Goal: Transaction & Acquisition: Purchase product/service

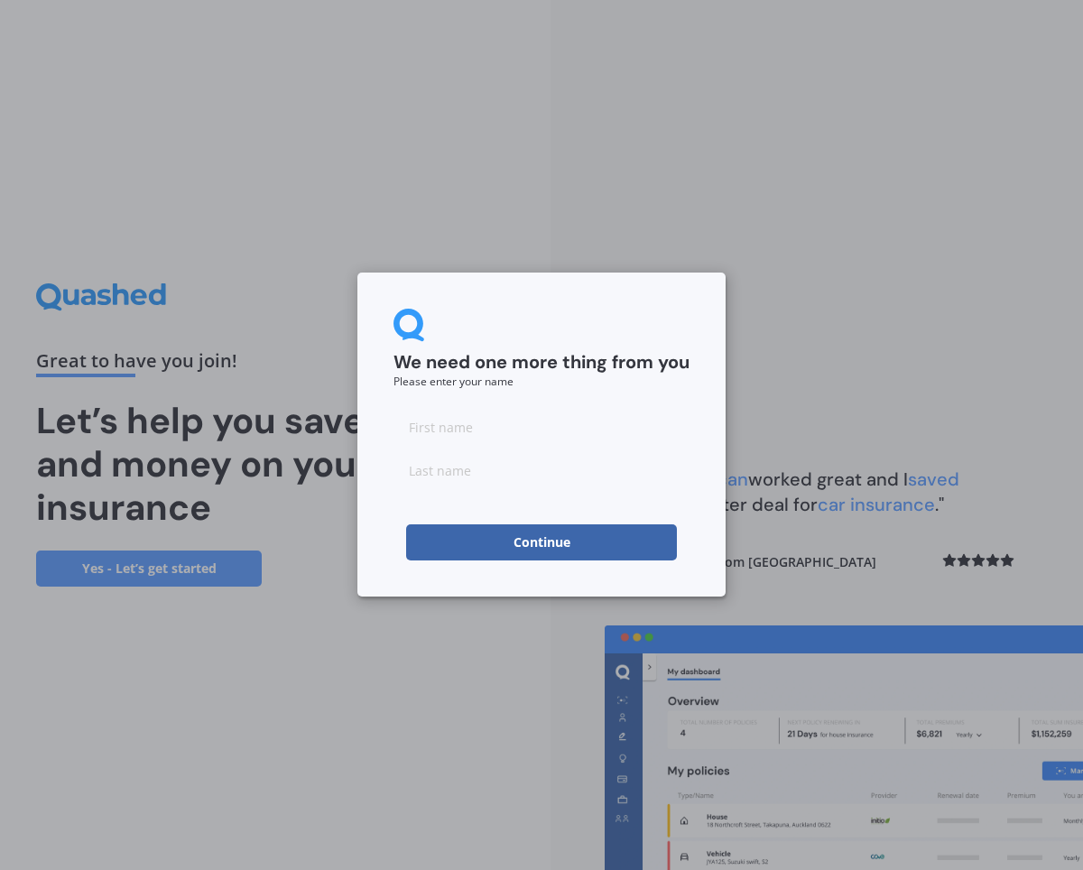
click at [445, 427] on input at bounding box center [541, 427] width 296 height 36
type input "[PERSON_NAME]"
click at [414, 468] on input at bounding box center [541, 470] width 296 height 36
type input "Steur"
click at [727, 439] on div "We need one more thing from you Please enter your name [PERSON_NAME] Continue" at bounding box center [541, 435] width 1083 height 870
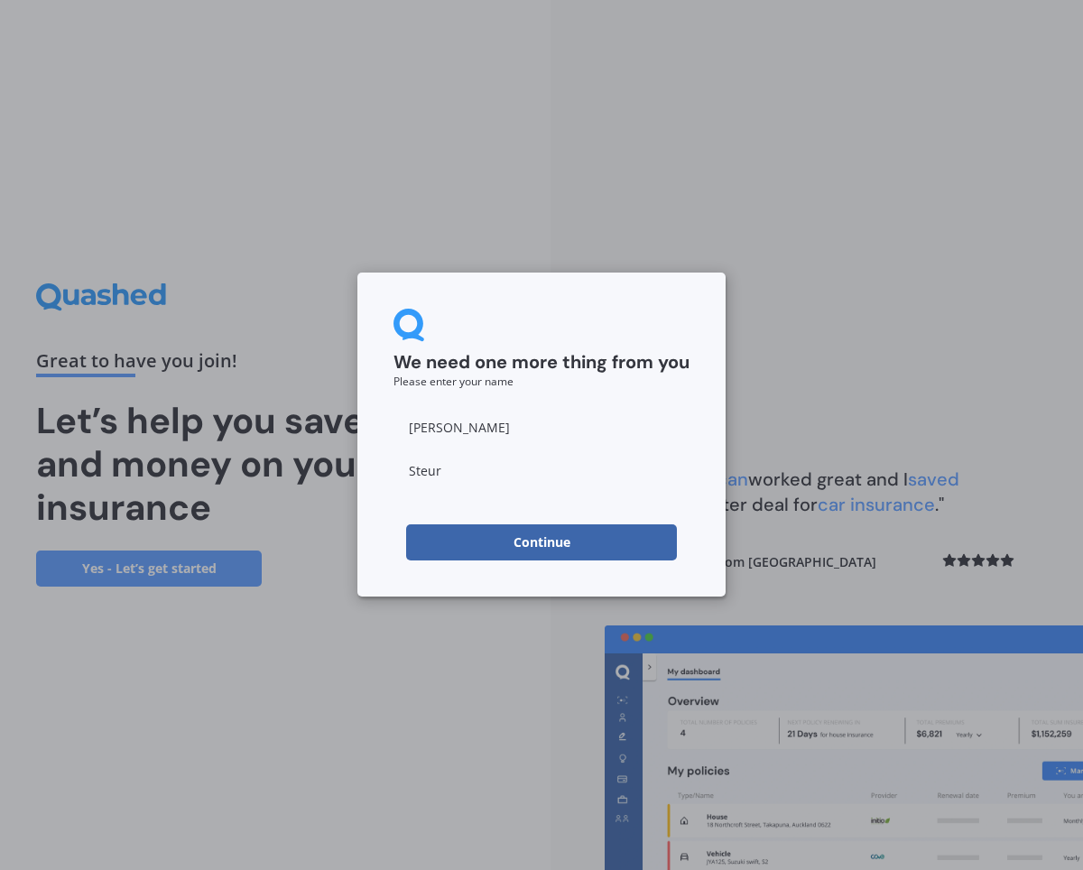
click at [615, 540] on button "Continue" at bounding box center [541, 542] width 271 height 36
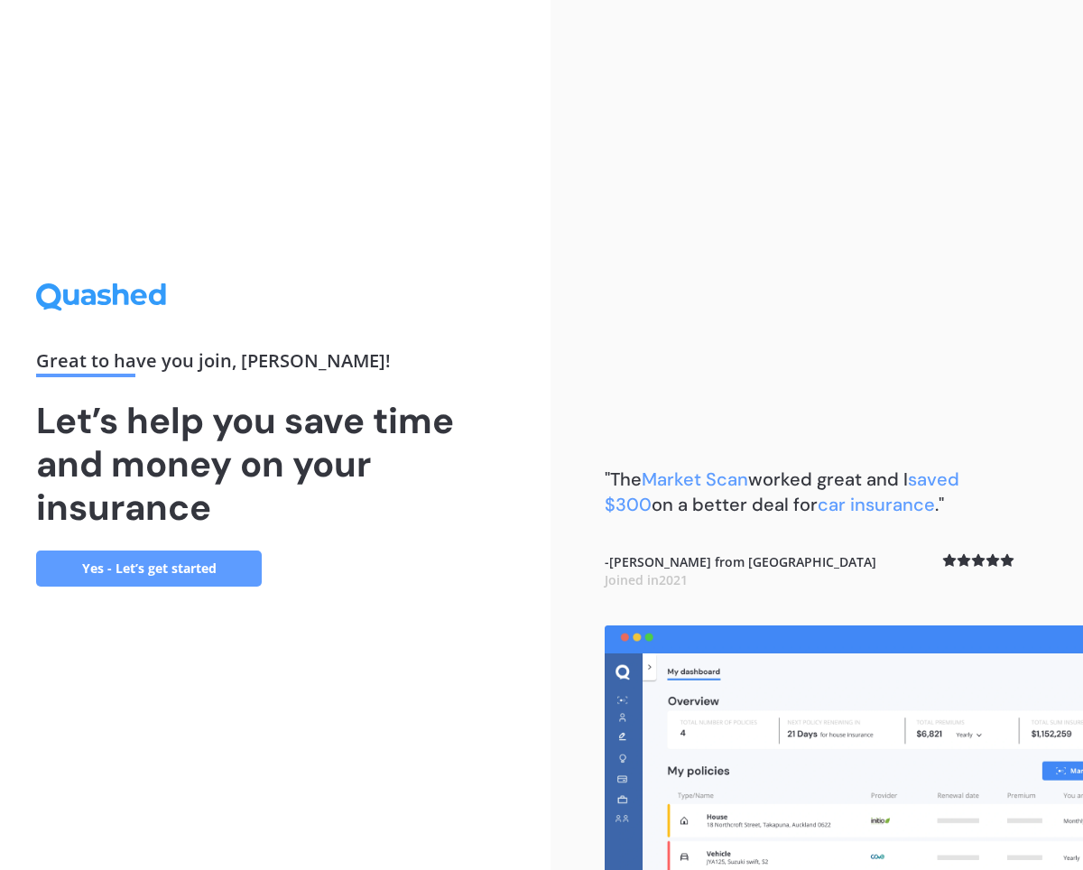
click at [216, 566] on link "Yes - Let’s get started" at bounding box center [149, 568] width 226 height 36
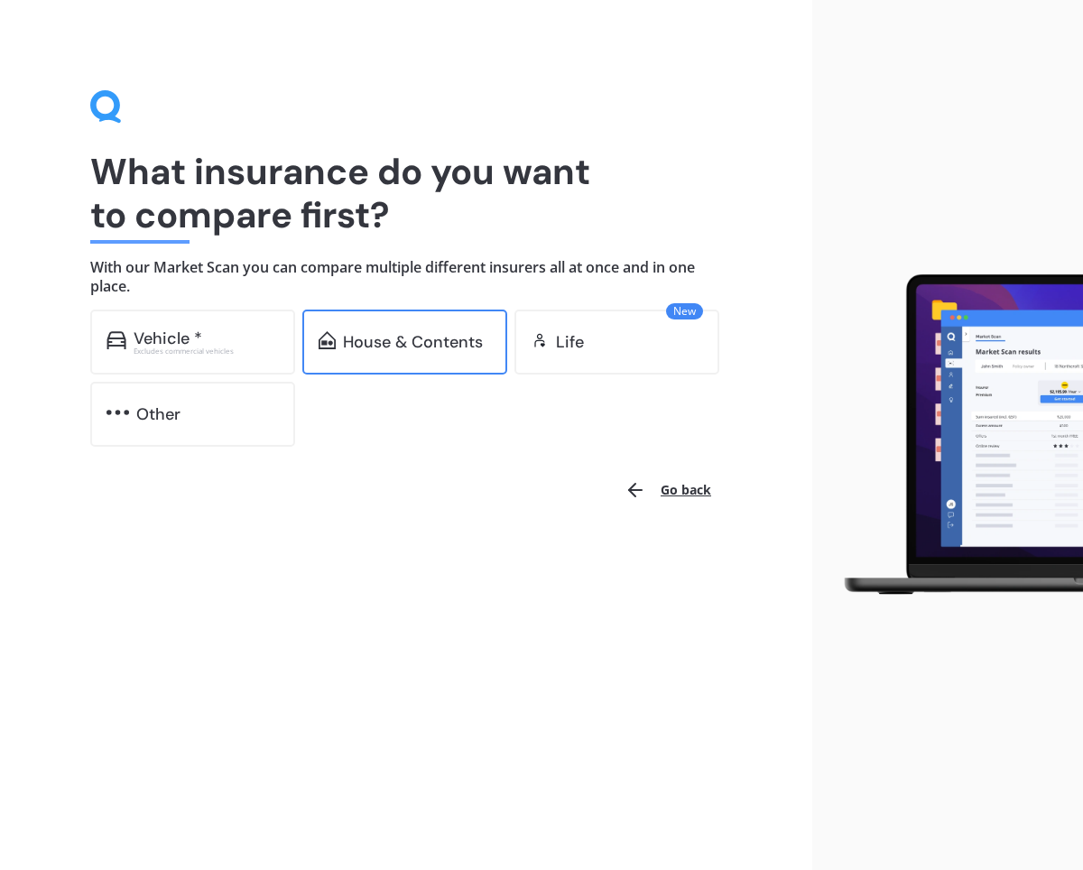
click at [425, 346] on div "House & Contents" at bounding box center [413, 342] width 140 height 18
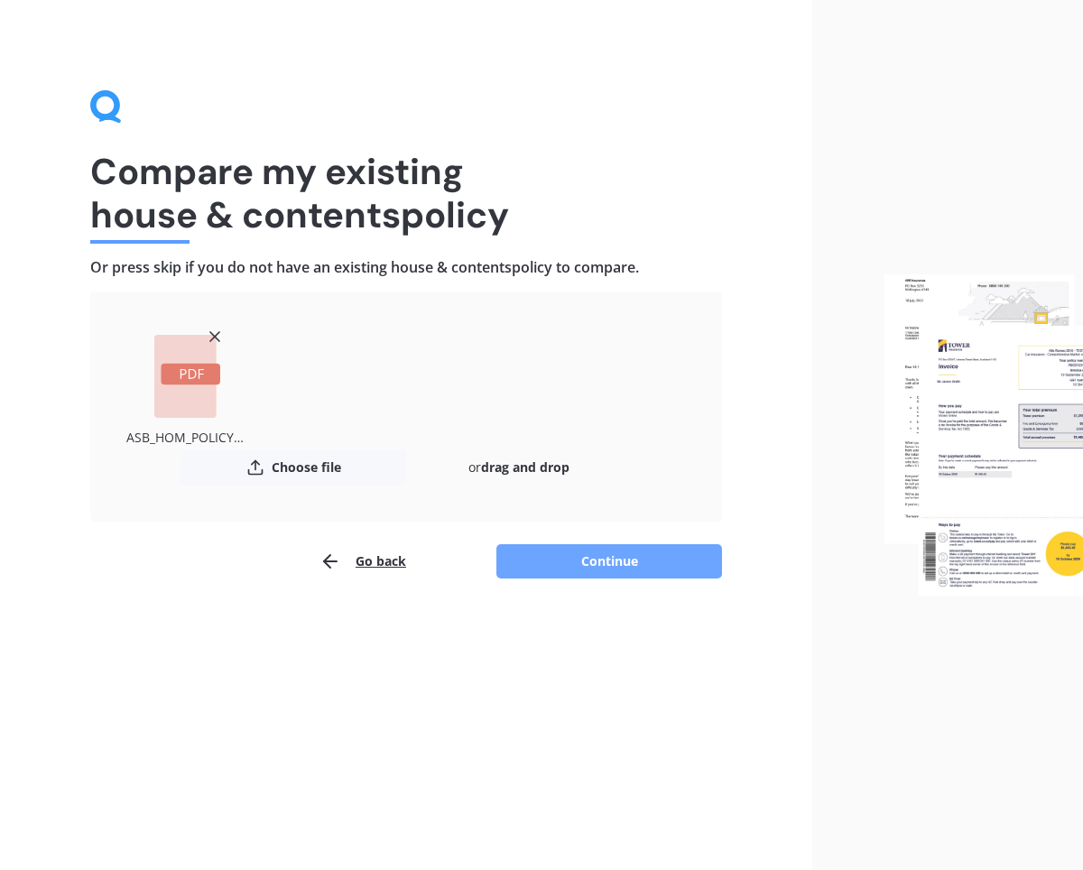
click at [596, 561] on button "Continue" at bounding box center [609, 561] width 226 height 34
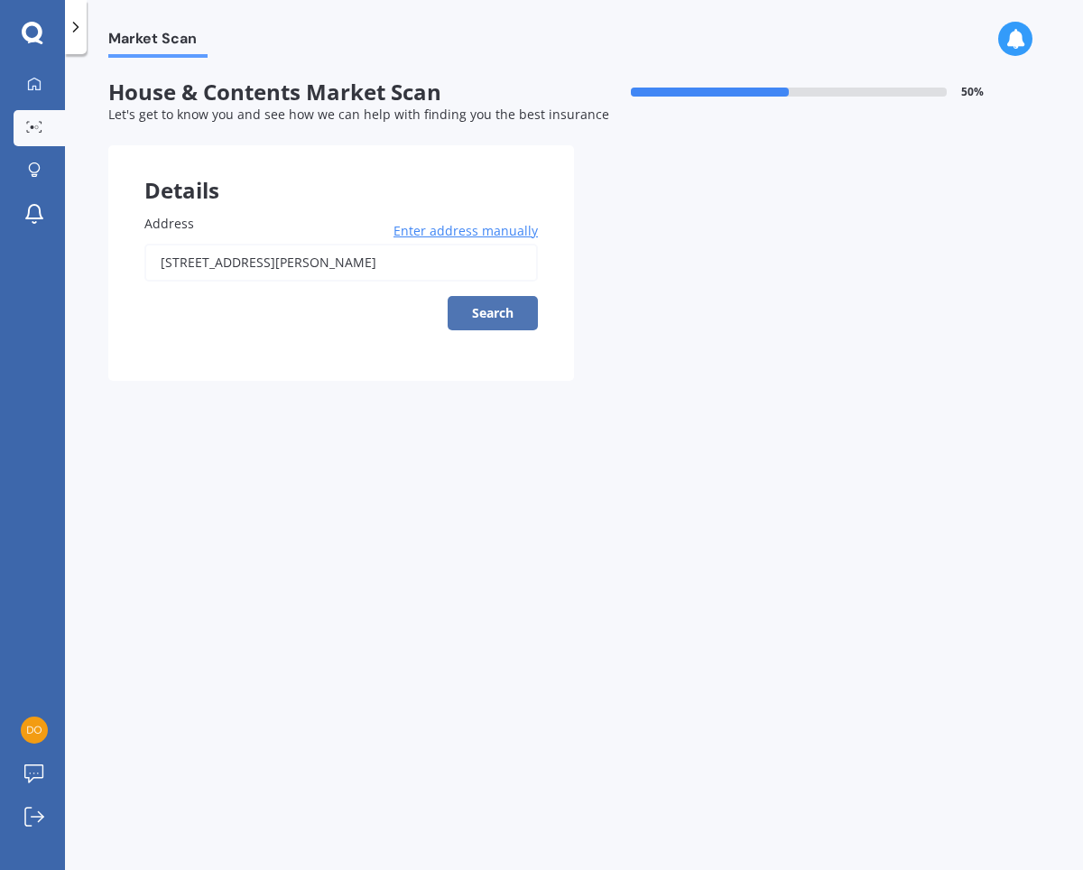
click at [516, 314] on button "Search" at bounding box center [493, 313] width 90 height 34
type input "[STREET_ADDRESS][PERSON_NAME]"
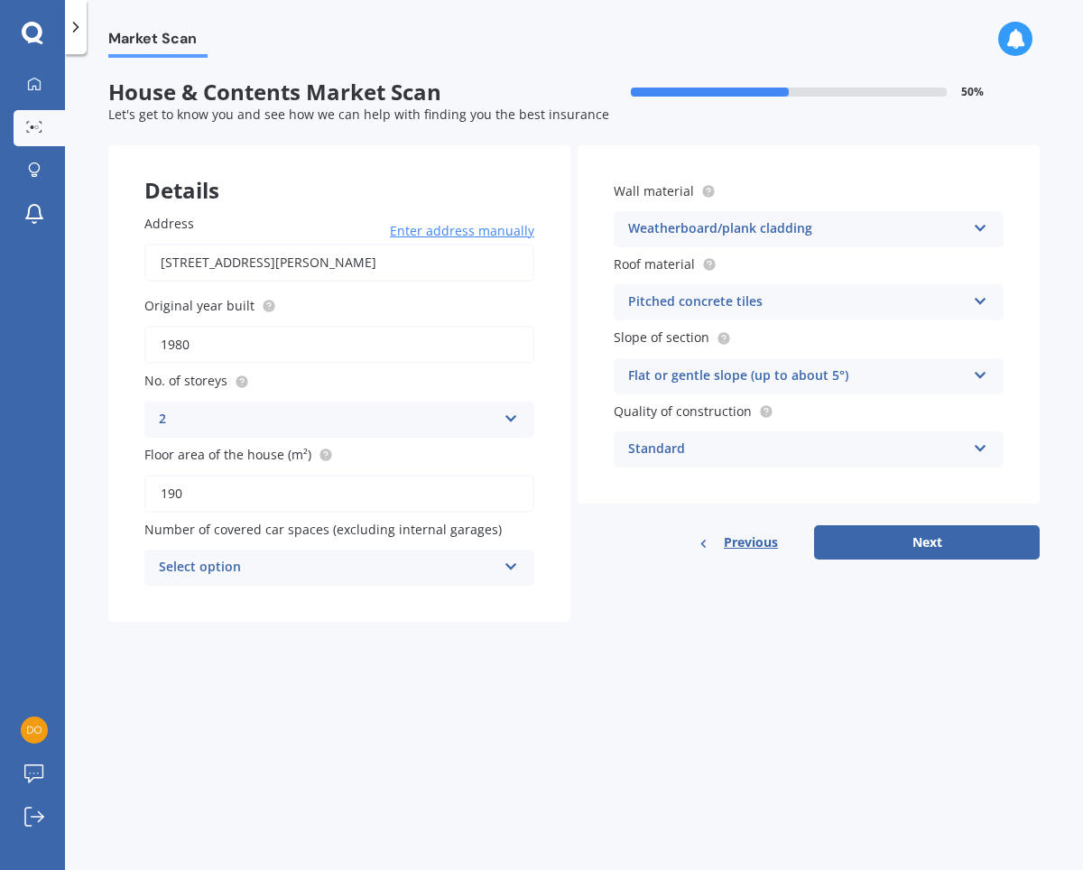
click at [513, 568] on icon at bounding box center [511, 563] width 15 height 13
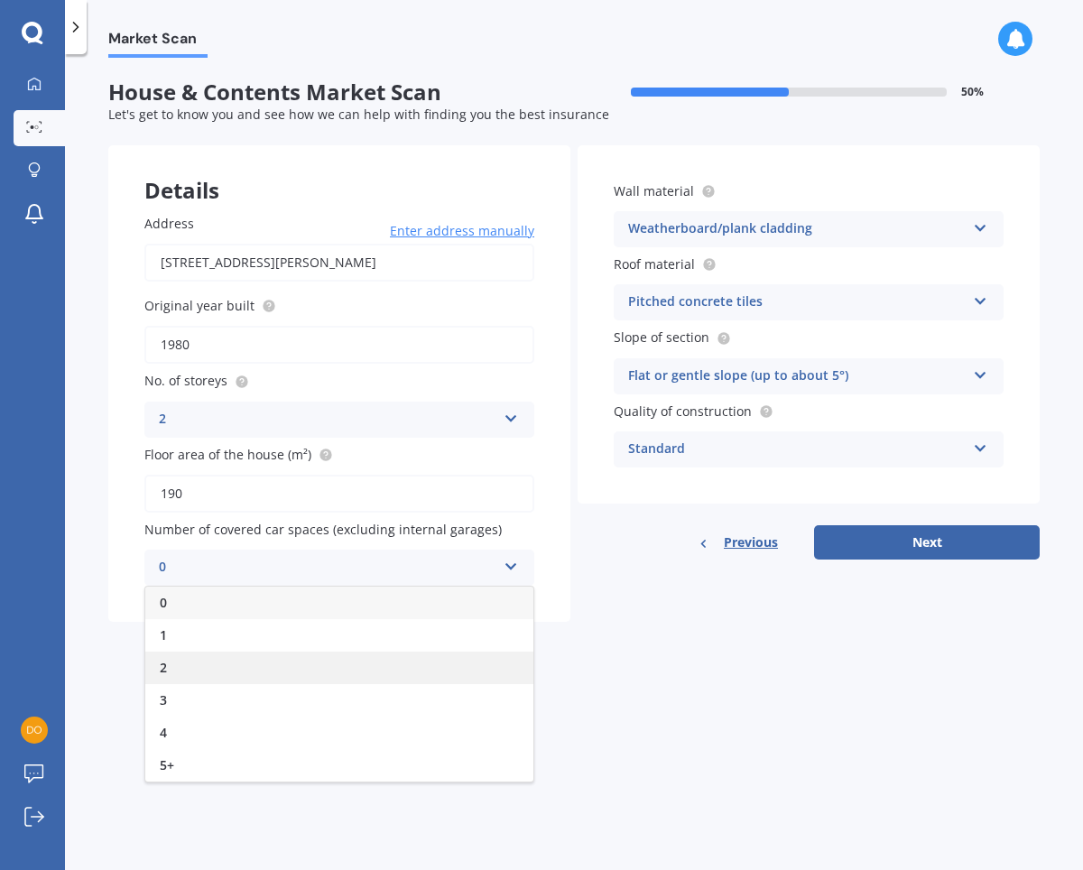
click at [198, 671] on div "2" at bounding box center [339, 667] width 388 height 32
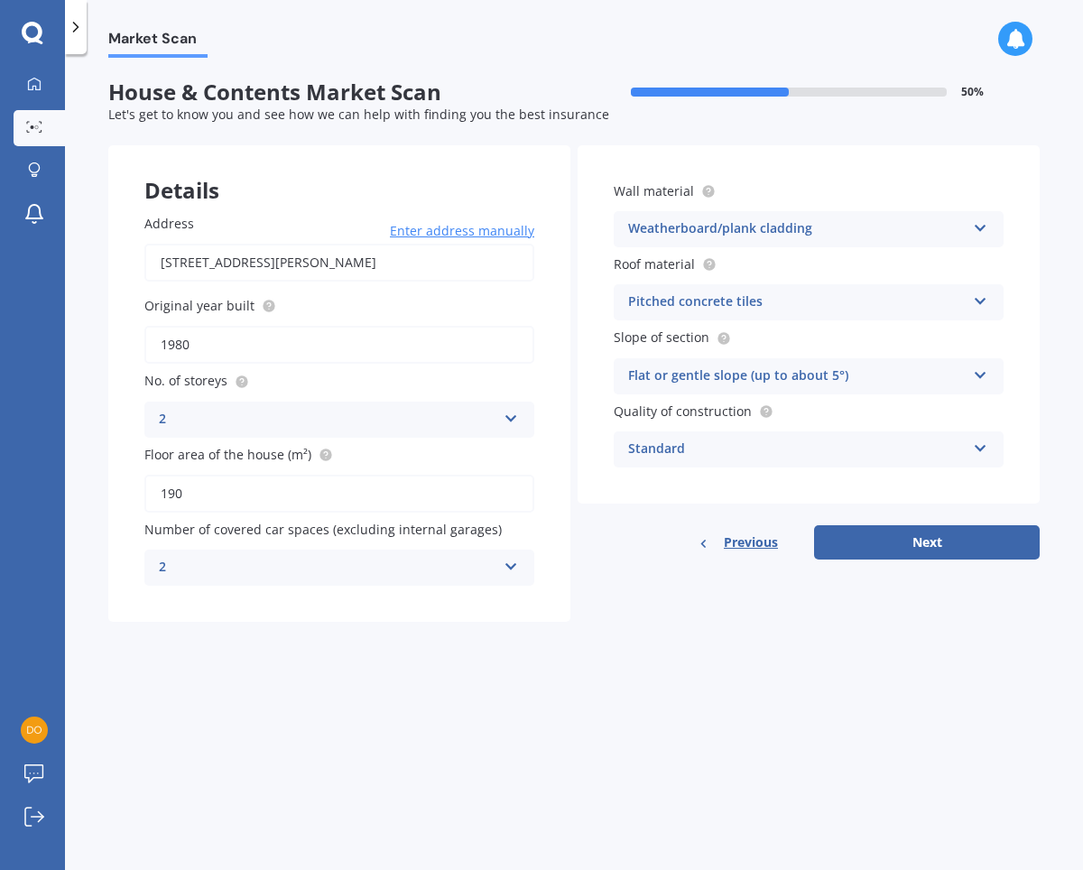
click at [982, 303] on icon at bounding box center [980, 297] width 15 height 13
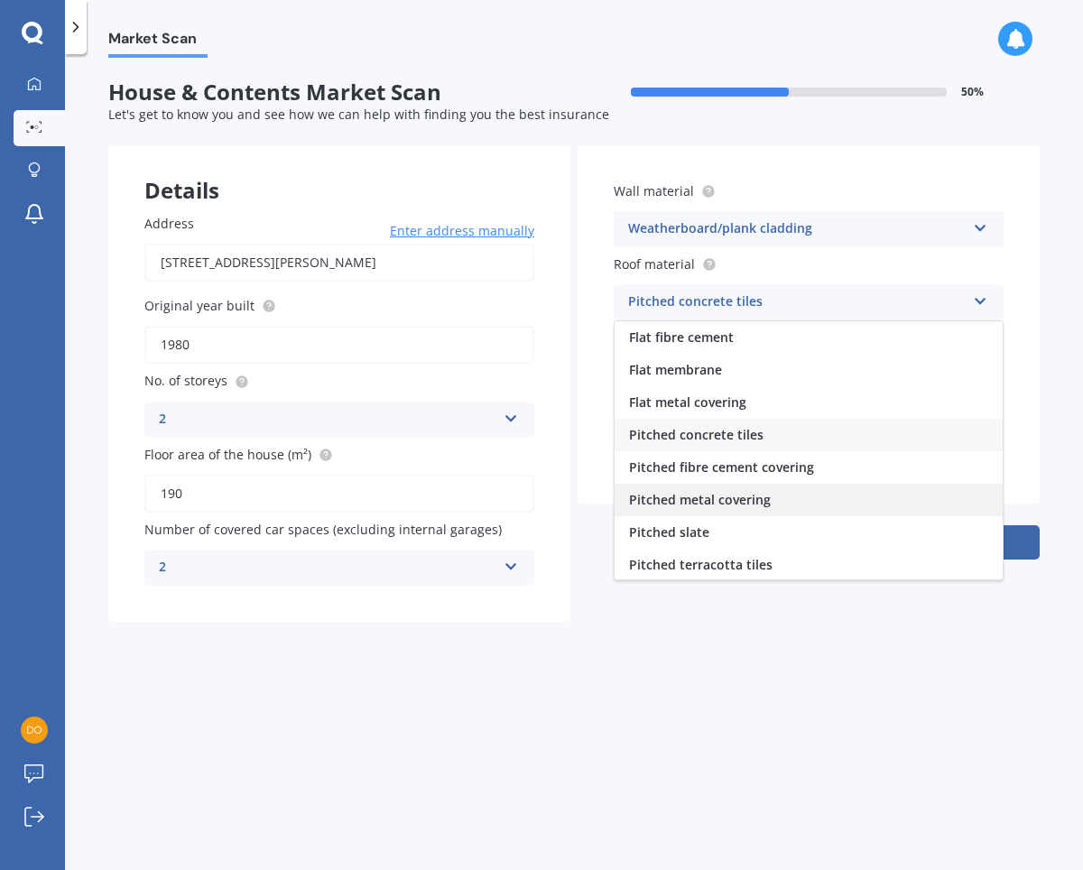
click at [761, 503] on span "Pitched metal covering" at bounding box center [700, 499] width 142 height 17
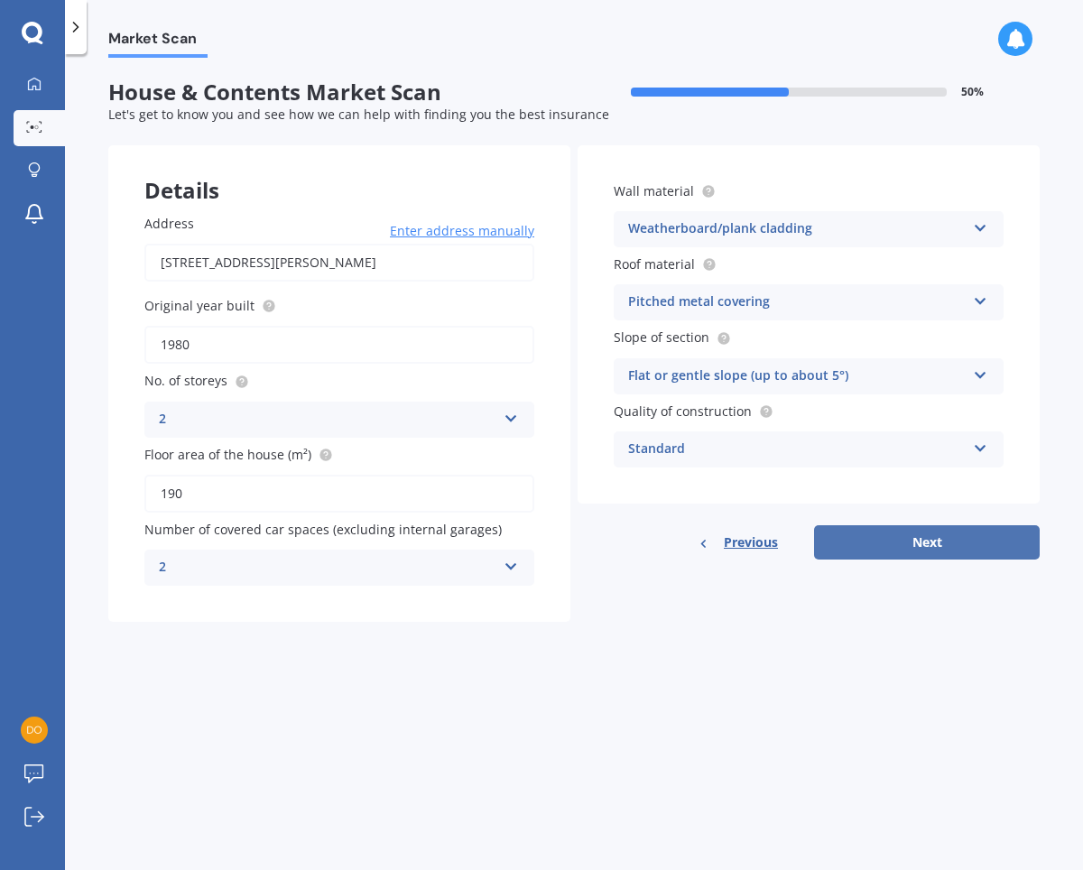
click at [893, 541] on button "Next" at bounding box center [927, 542] width 226 height 34
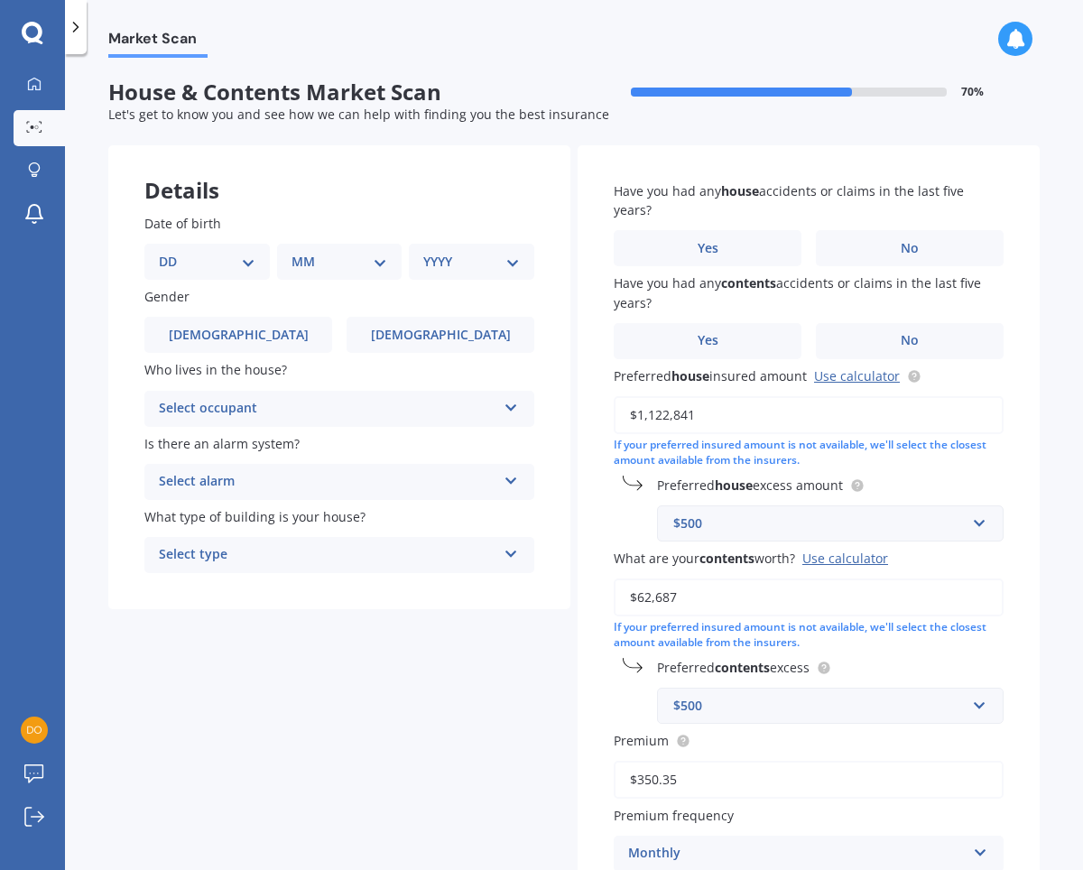
click at [249, 263] on select "DD 01 02 03 04 05 06 07 08 09 10 11 12 13 14 15 16 17 18 19 20 21 22 23 24 25 2…" at bounding box center [207, 262] width 97 height 20
select select "07"
click at [377, 259] on select "MM 01 02 03 04 05 06 07 08 09 10 11 12" at bounding box center [343, 262] width 89 height 20
select select "03"
click at [503, 262] on select "YYYY 2009 2008 2007 2006 2005 2004 2003 2002 2001 2000 1999 1998 1997 1996 1995…" at bounding box center [467, 262] width 89 height 20
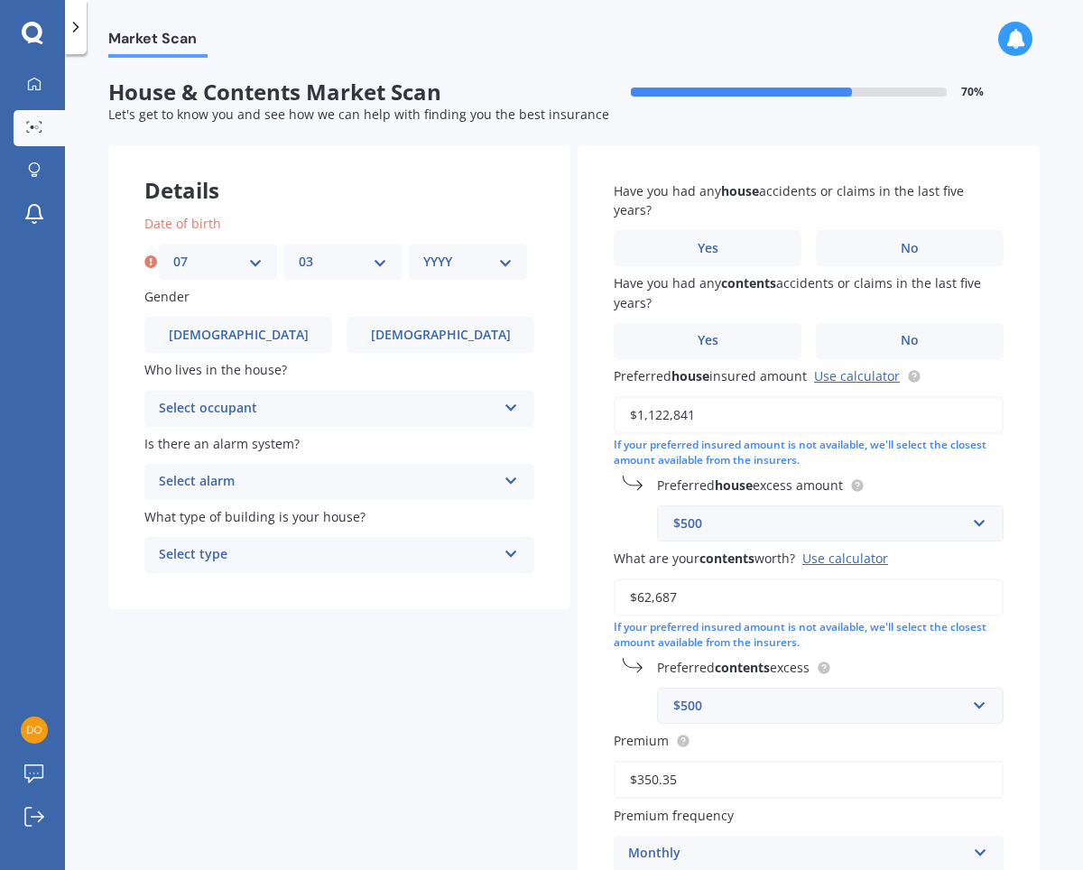
select select "1959"
click at [443, 336] on span "Female" at bounding box center [440, 335] width 143 height 15
click at [0, 0] on input "Female" at bounding box center [0, 0] width 0 height 0
click at [505, 406] on icon at bounding box center [511, 404] width 15 height 13
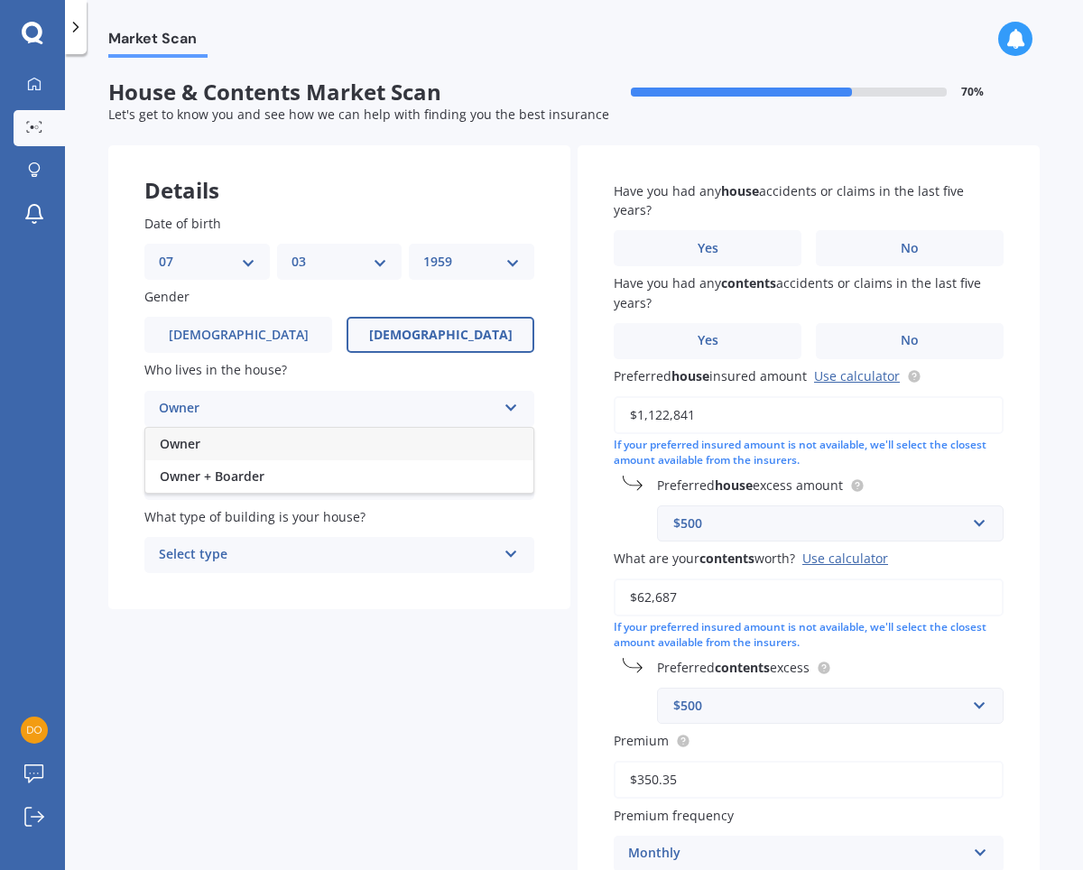
click at [505, 406] on icon at bounding box center [511, 404] width 15 height 13
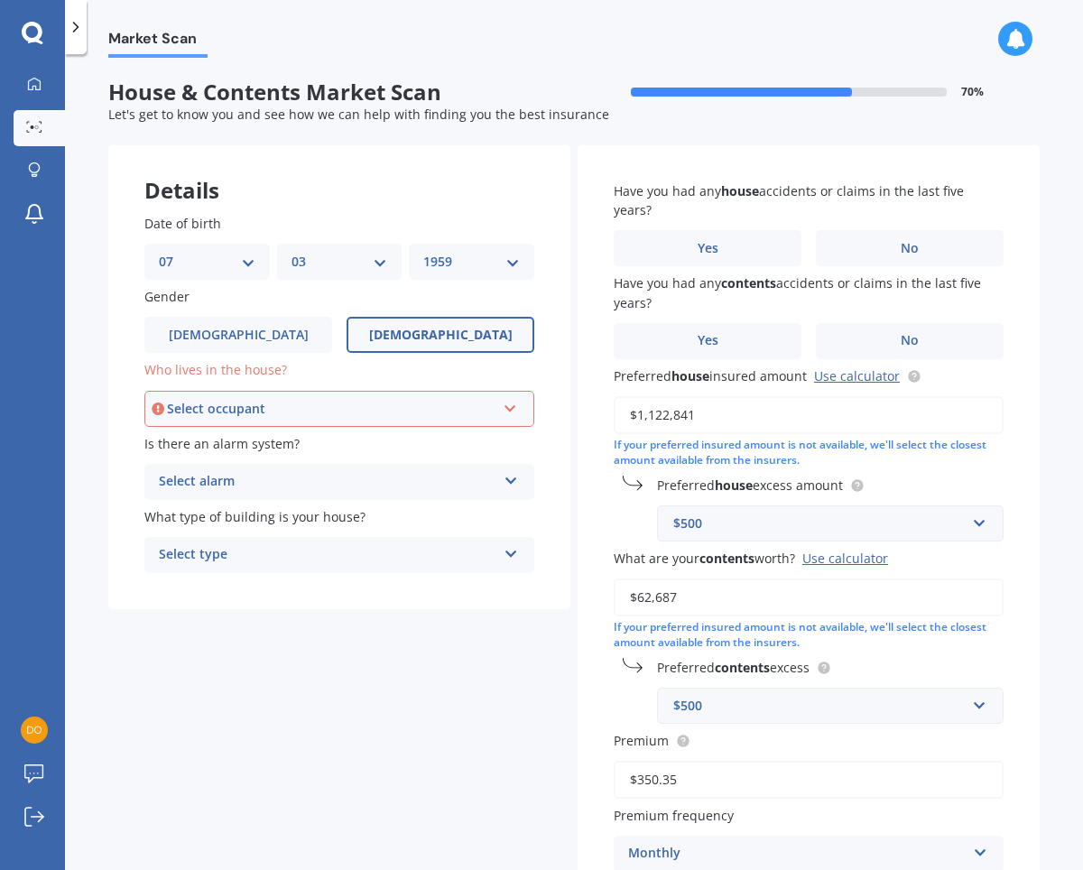
click at [505, 406] on icon at bounding box center [510, 405] width 15 height 13
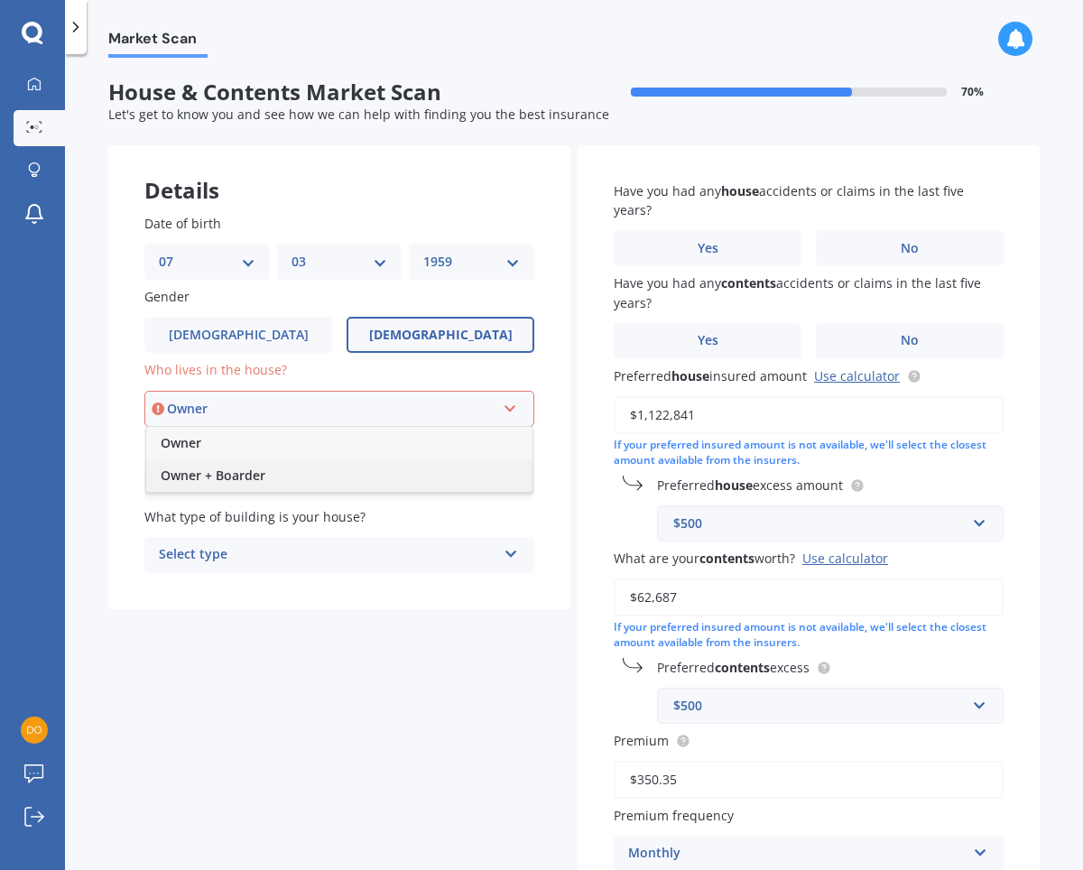
click at [239, 471] on span "Owner + Boarder" at bounding box center [213, 475] width 105 height 17
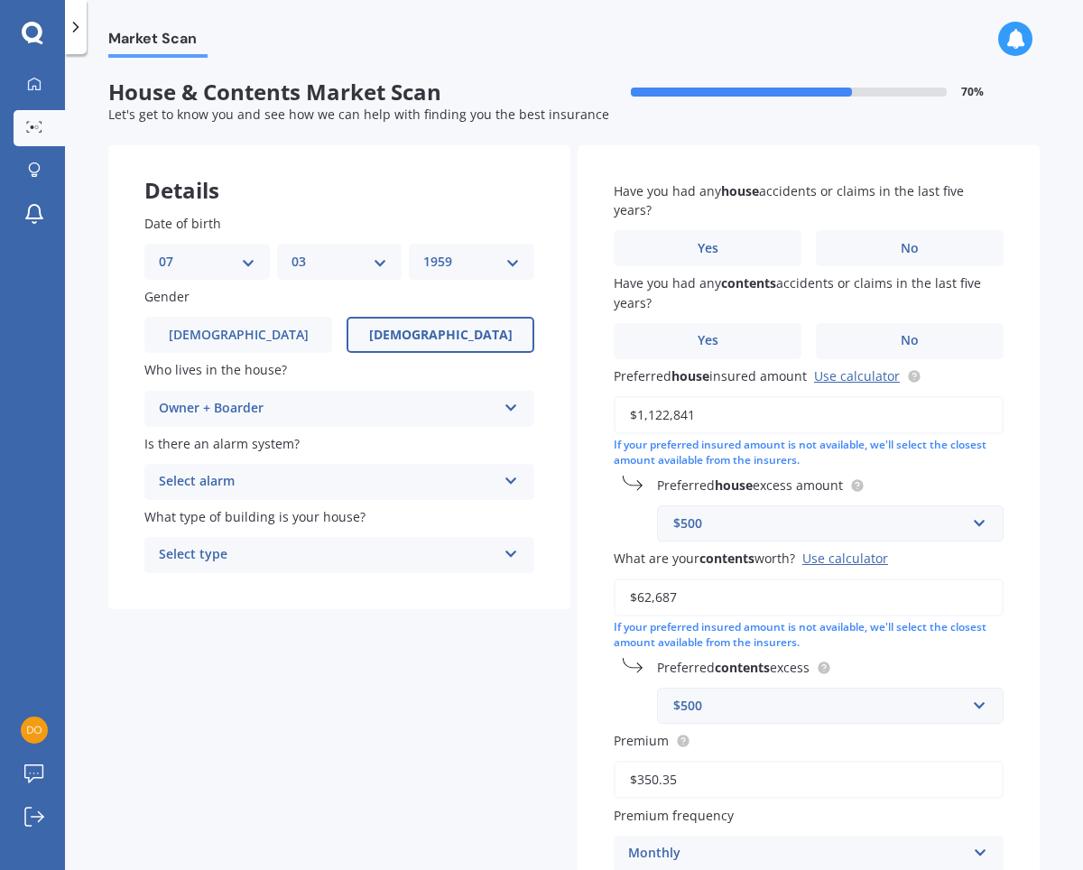
click at [507, 481] on icon at bounding box center [511, 477] width 15 height 13
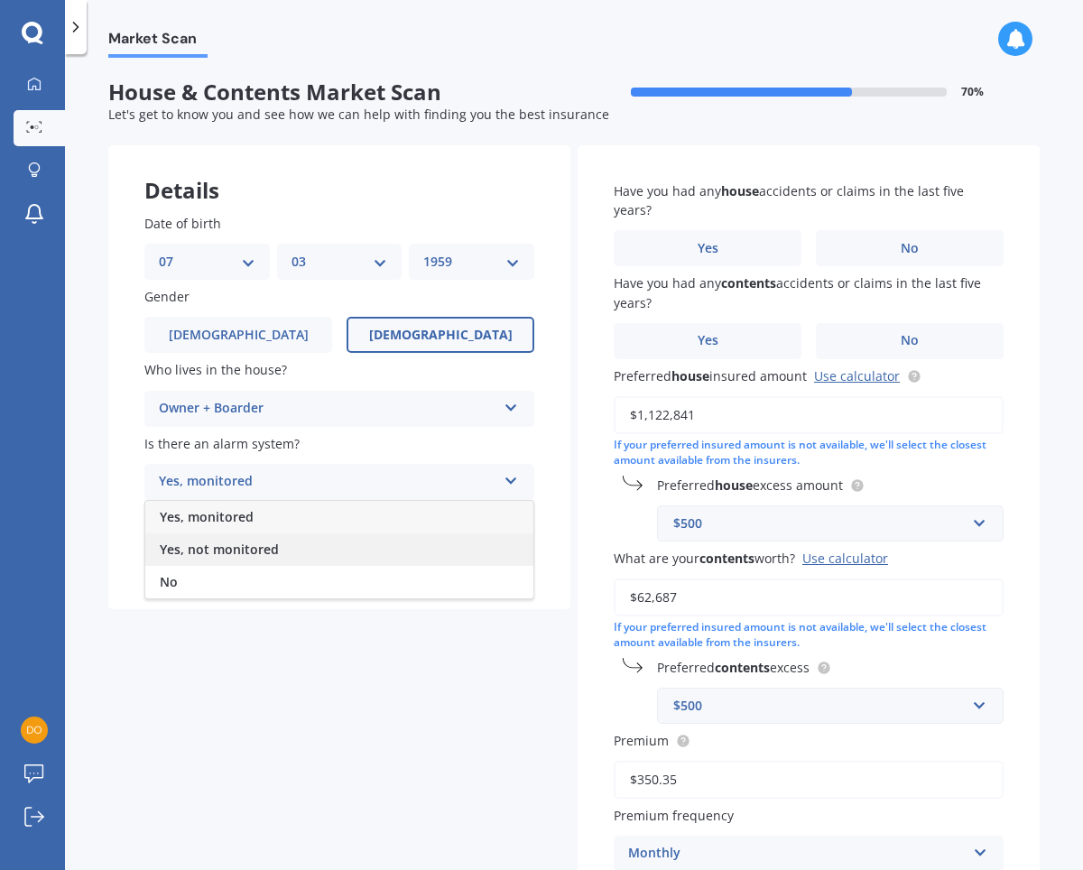
click at [240, 548] on span "Yes, not monitored" at bounding box center [219, 549] width 119 height 17
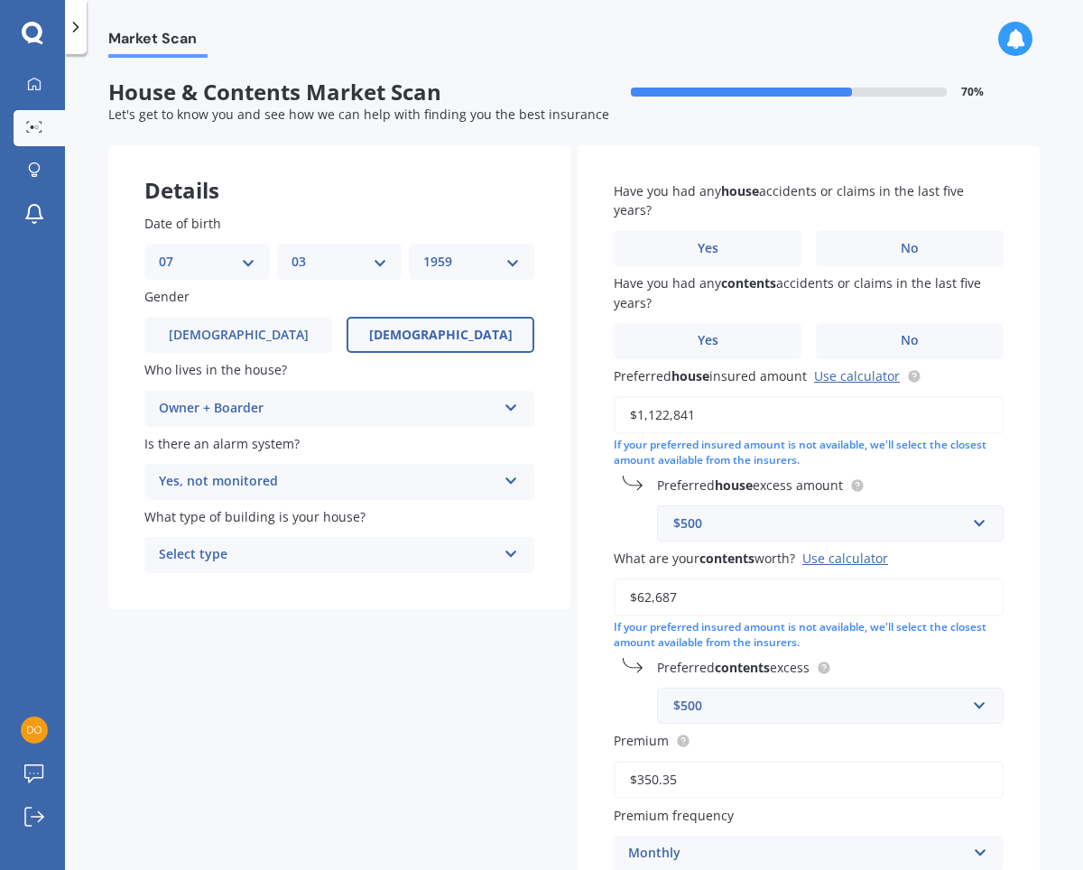
click at [506, 557] on icon at bounding box center [511, 550] width 15 height 13
click at [228, 595] on span "Freestanding" at bounding box center [200, 589] width 80 height 17
click at [698, 251] on span "Yes" at bounding box center [708, 248] width 22 height 15
click at [0, 0] on input "Yes" at bounding box center [0, 0] width 0 height 0
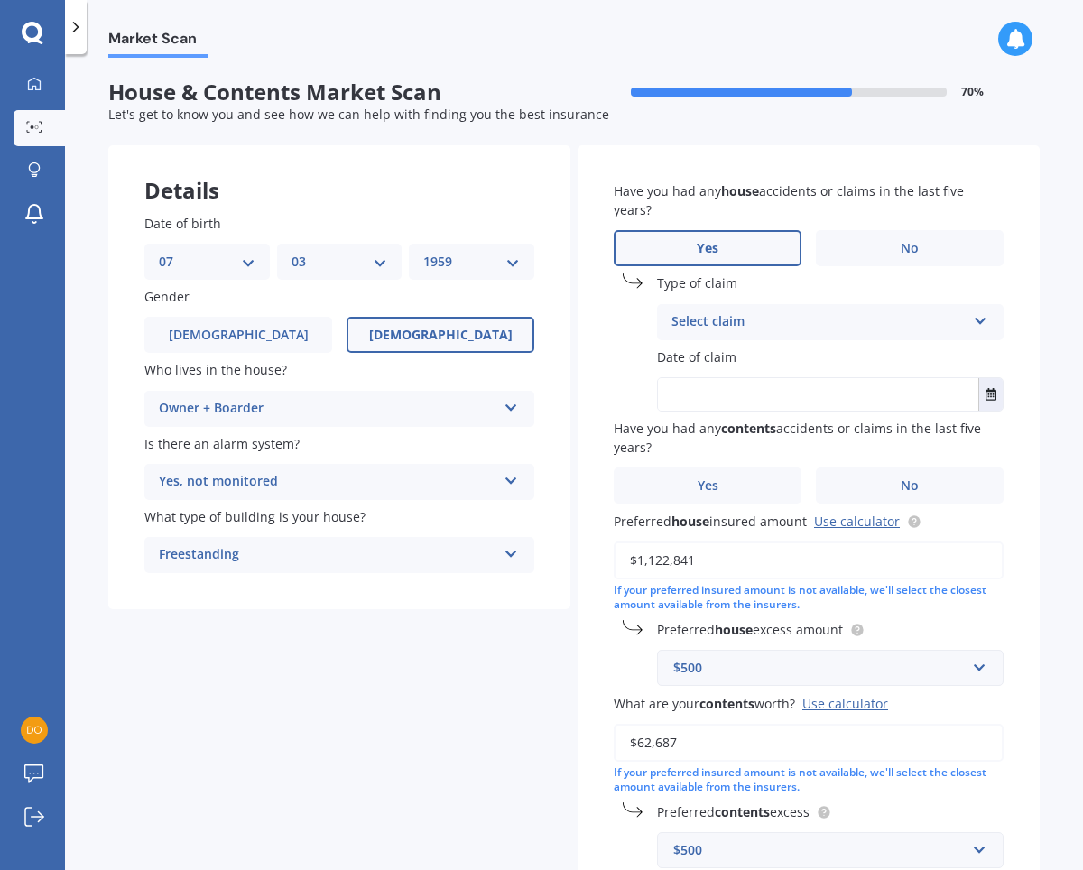
click at [973, 320] on icon at bounding box center [980, 317] width 15 height 13
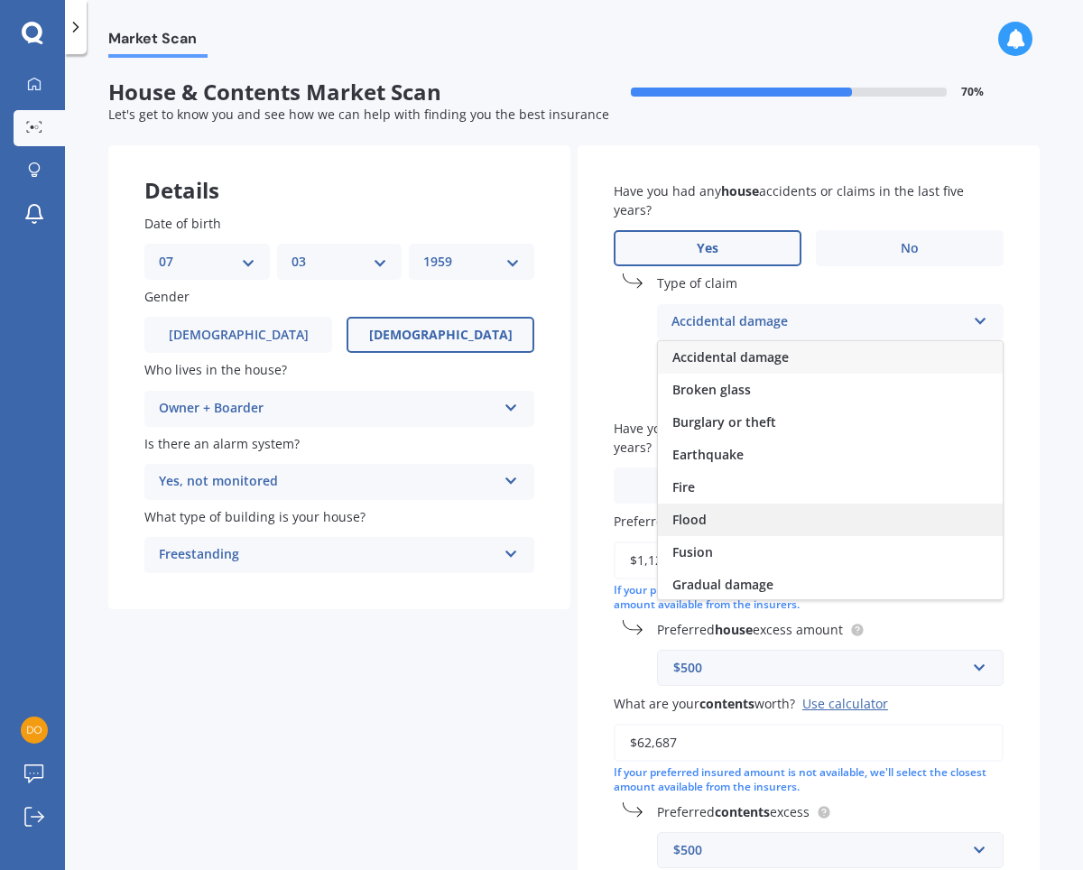
click at [701, 517] on div "Flood" at bounding box center [830, 520] width 345 height 32
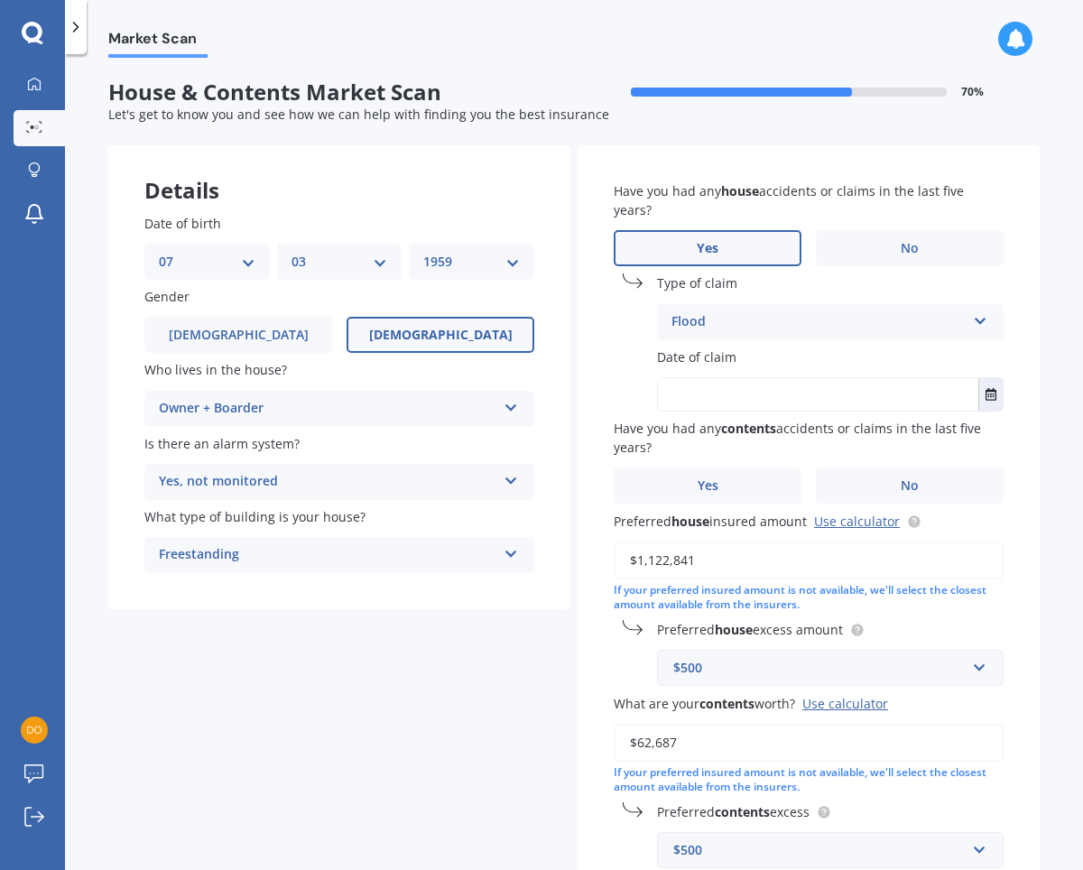
click at [758, 398] on input "text" at bounding box center [818, 394] width 320 height 32
click at [985, 398] on icon "Select date" at bounding box center [990, 394] width 11 height 13
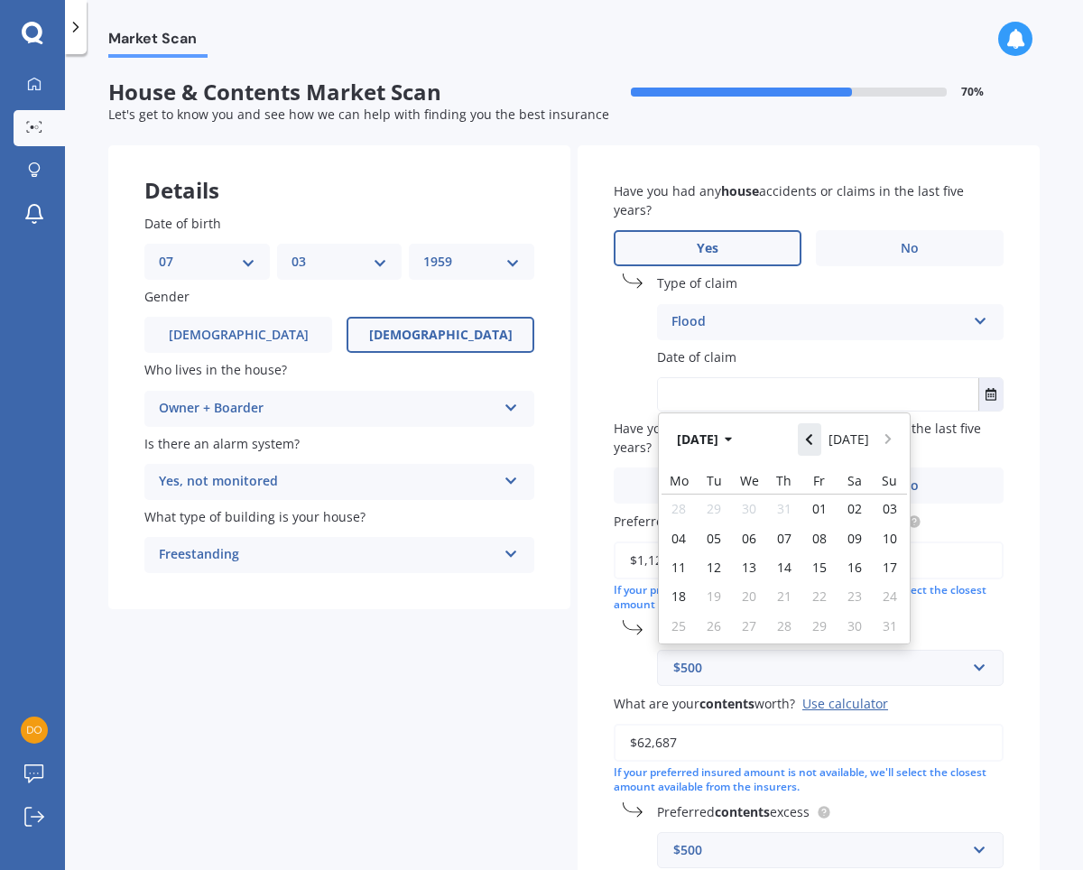
click at [809, 445] on icon "Navigate back" at bounding box center [809, 439] width 6 height 11
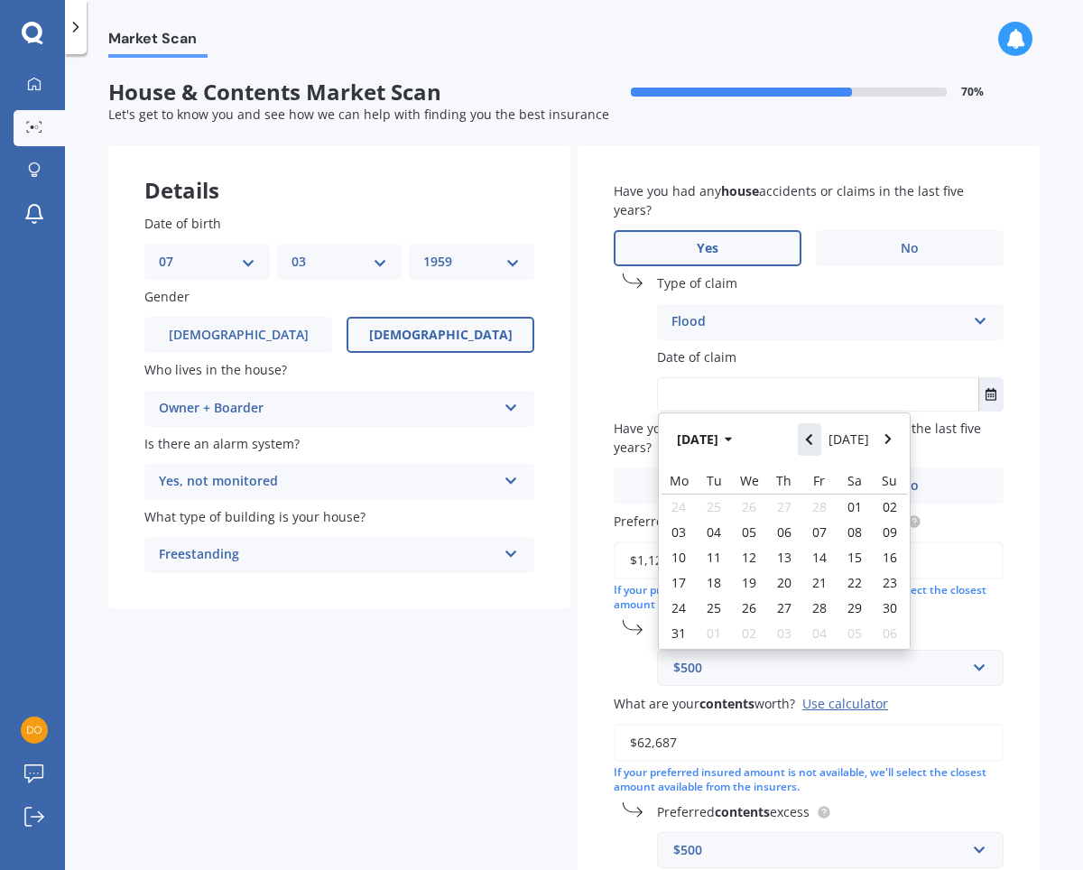
click at [809, 445] on icon "Navigate back" at bounding box center [809, 439] width 6 height 11
click at [733, 443] on icon "button" at bounding box center [729, 439] width 8 height 13
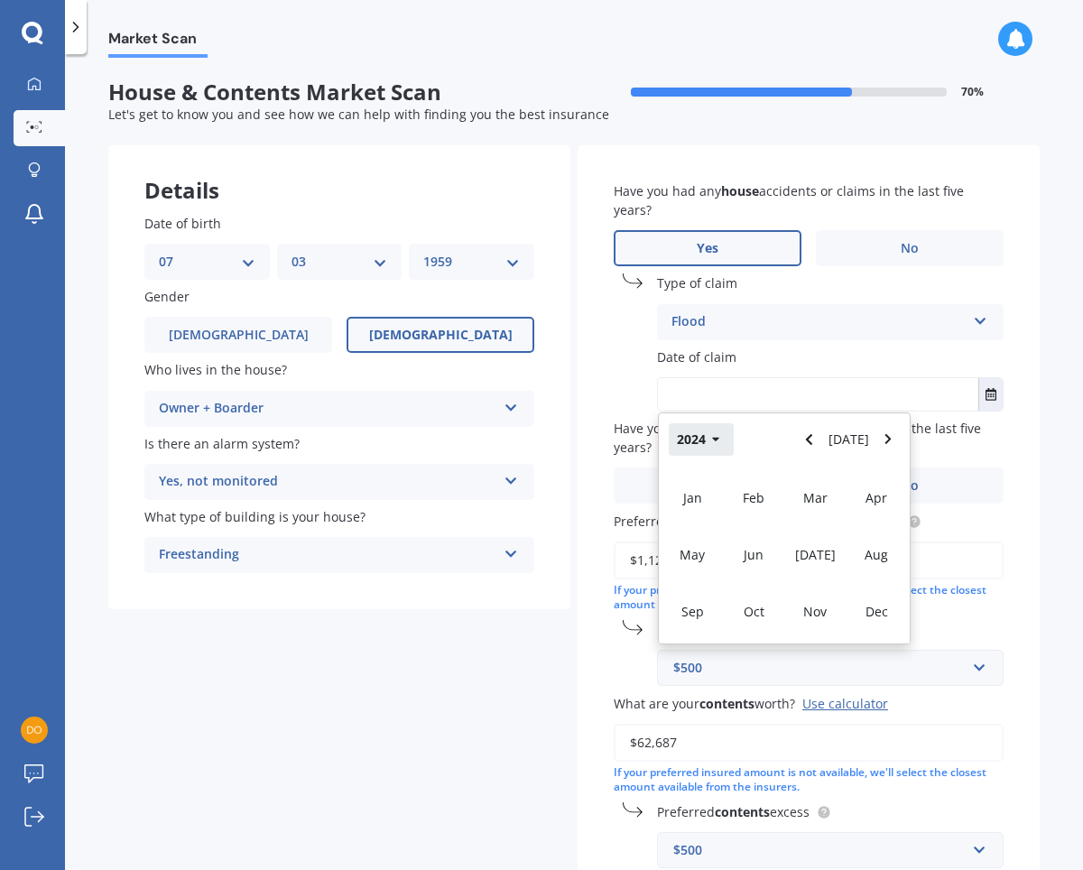
click at [713, 446] on icon "button" at bounding box center [716, 439] width 8 height 13
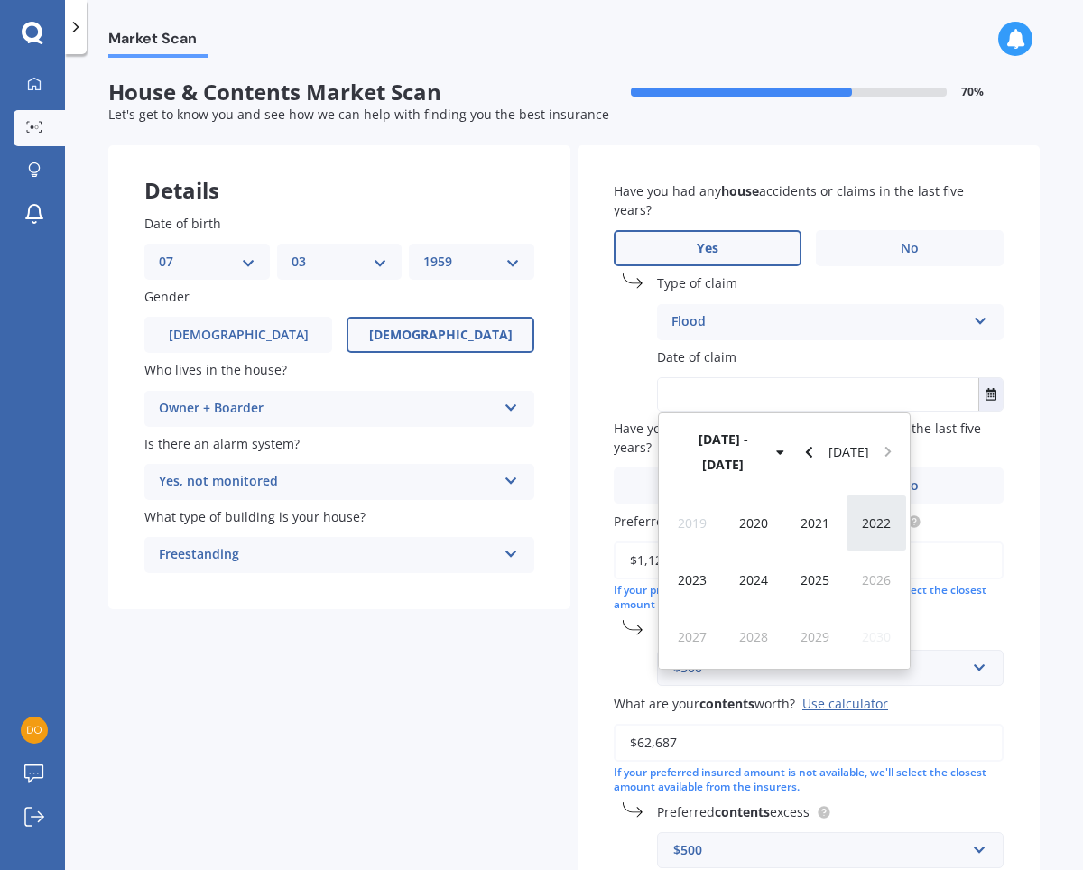
click at [876, 514] on span "2022" at bounding box center [876, 522] width 29 height 17
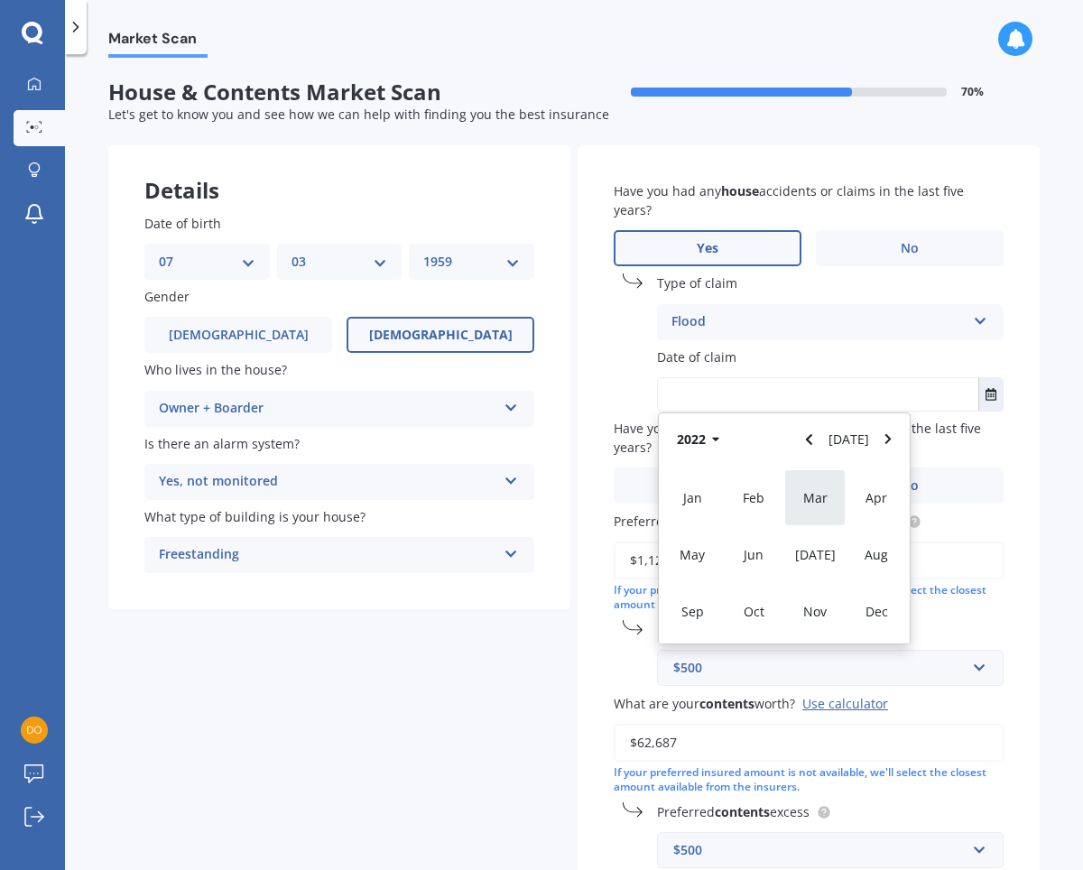
click at [817, 501] on span "Mar" at bounding box center [815, 497] width 24 height 17
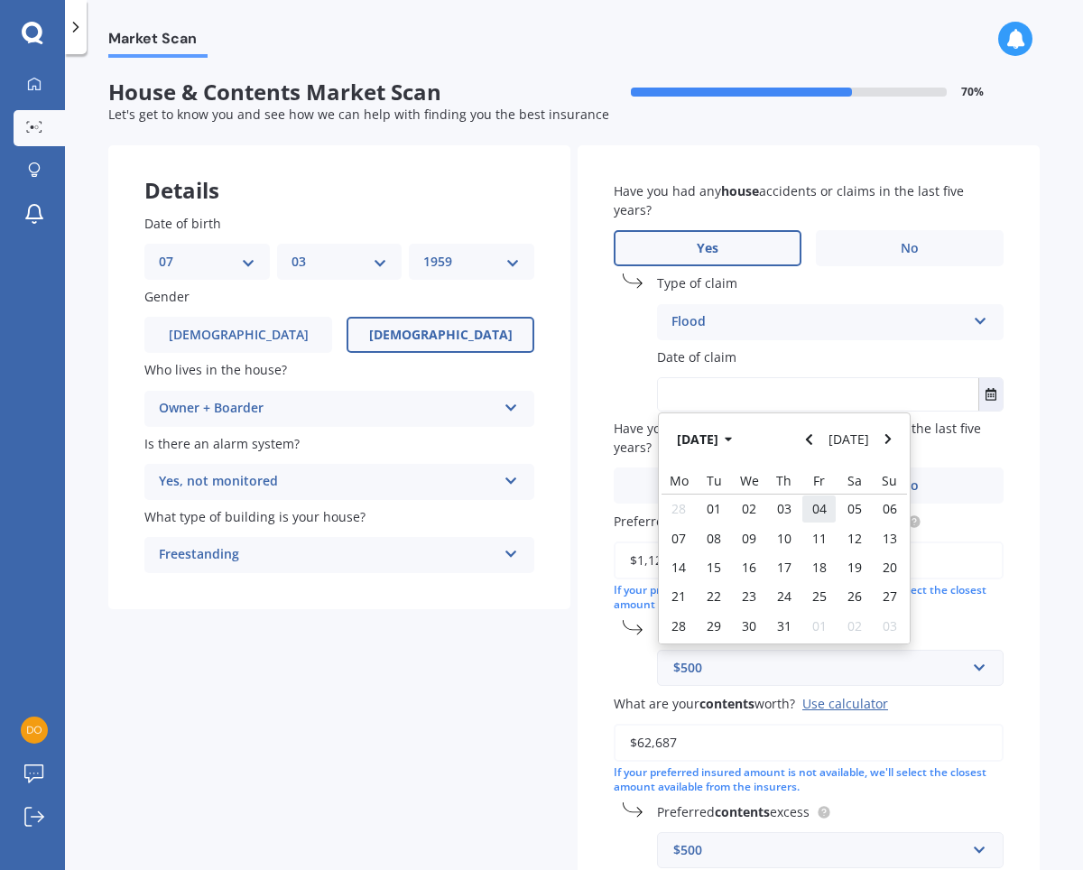
click at [815, 513] on span "04" at bounding box center [819, 508] width 14 height 17
type input "04/03/2022"
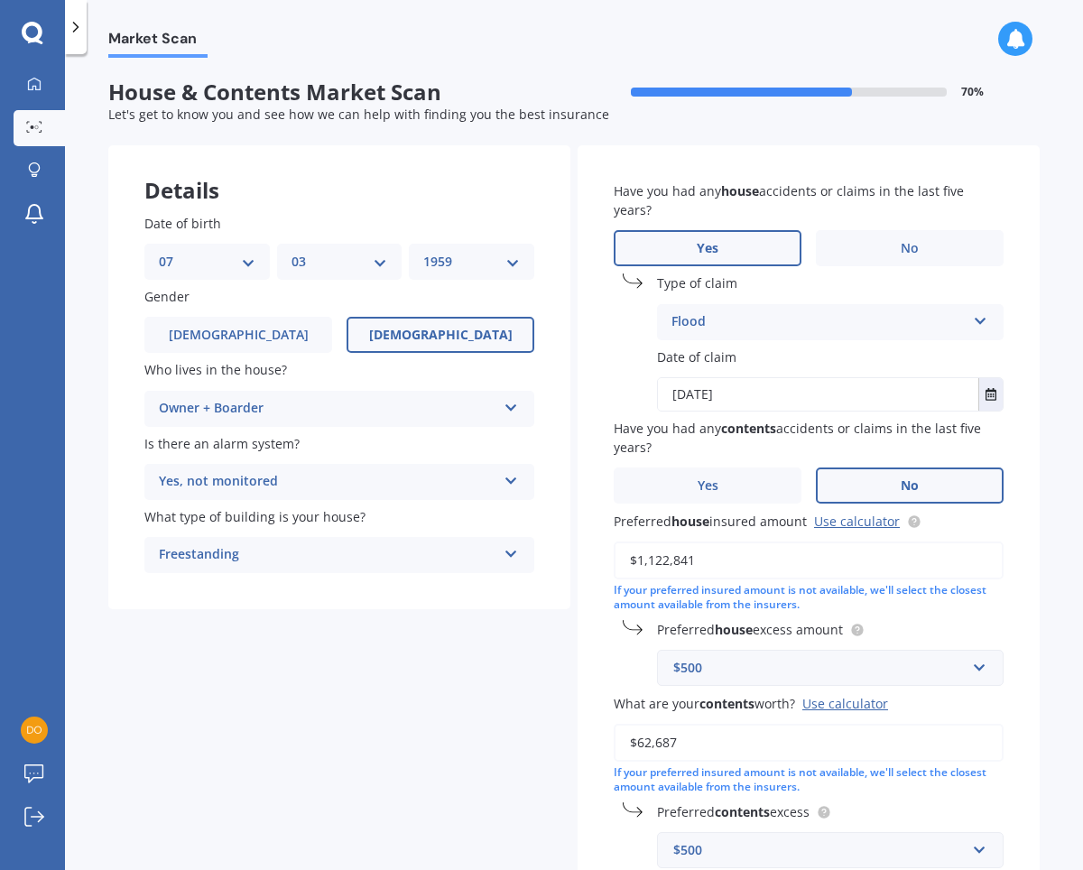
click at [869, 491] on label "No" at bounding box center [910, 485] width 188 height 36
click at [0, 0] on input "No" at bounding box center [0, 0] width 0 height 0
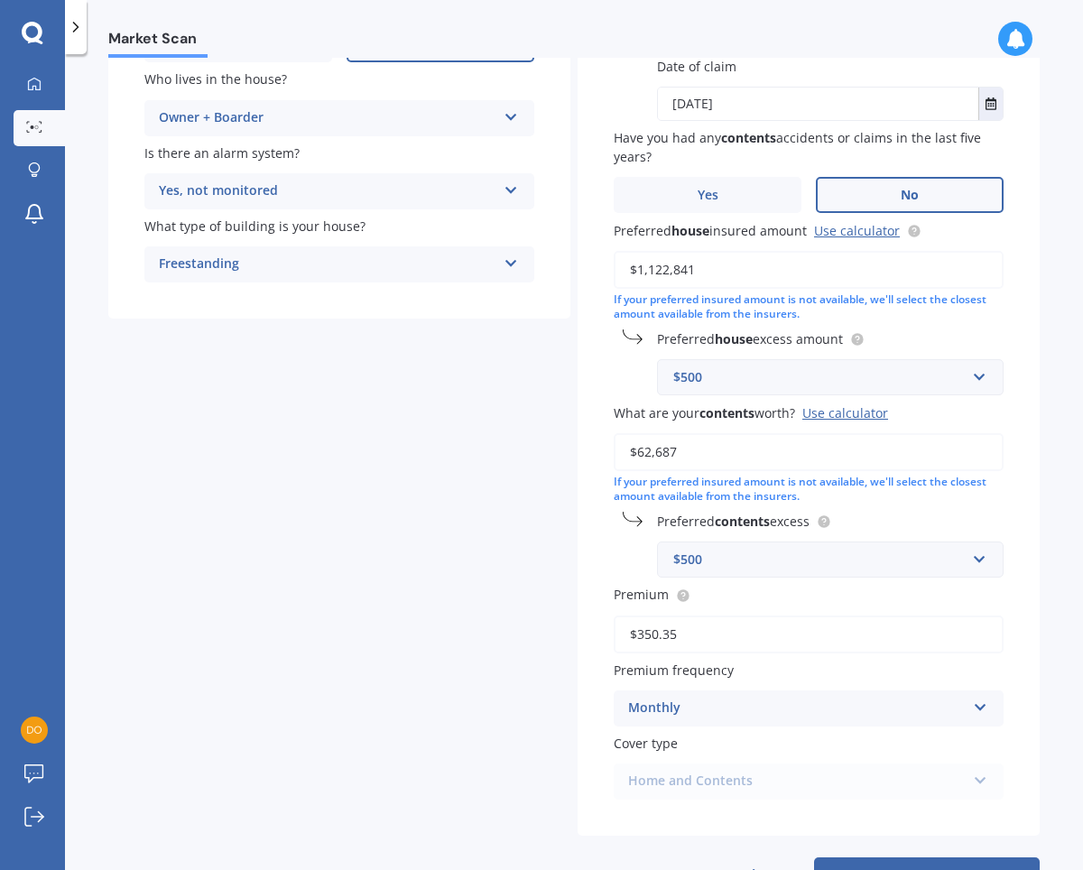
scroll to position [365, 0]
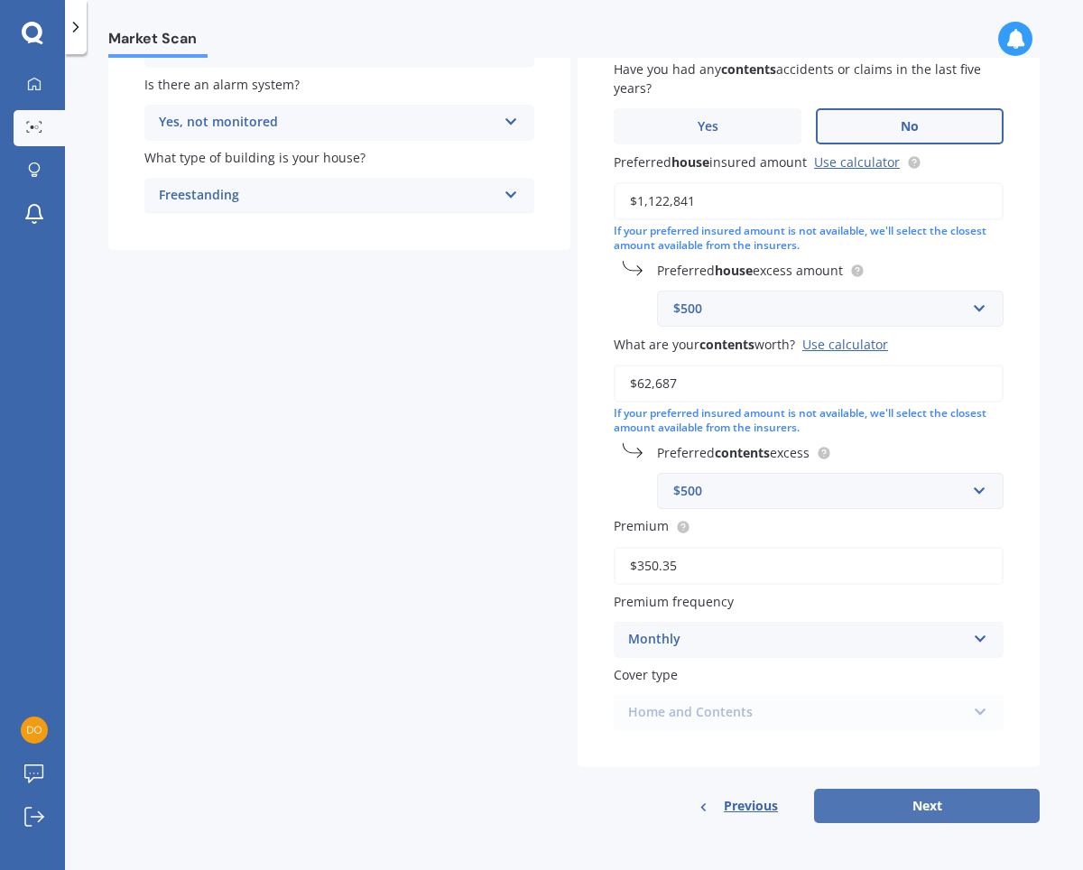
click at [925, 808] on button "Next" at bounding box center [927, 806] width 226 height 34
select select "07"
select select "03"
select select "1959"
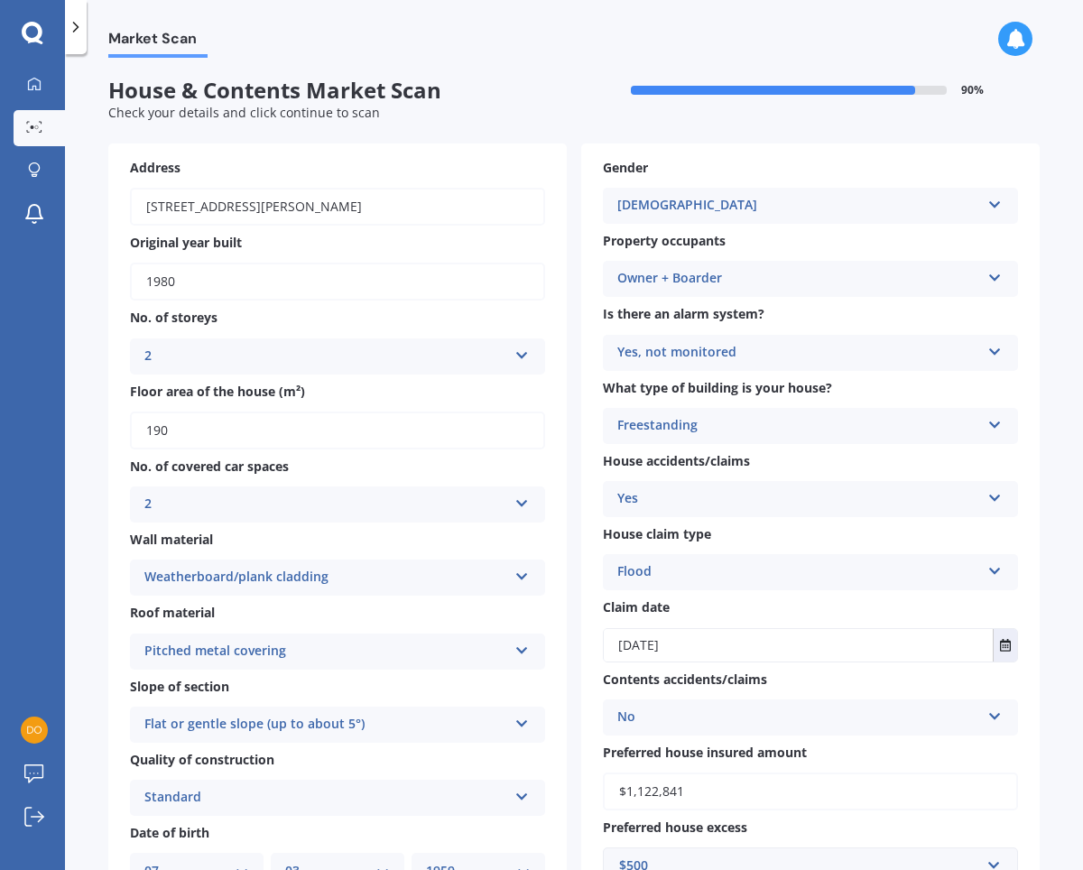
scroll to position [0, 0]
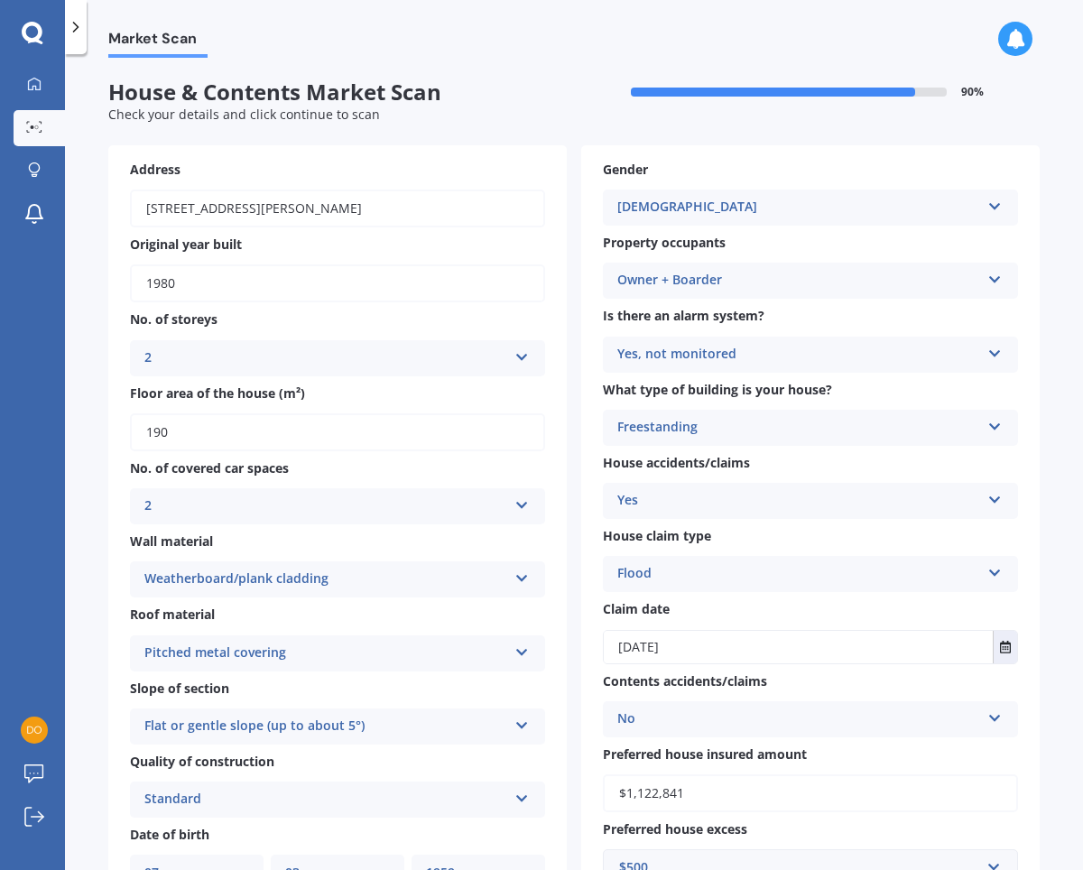
click at [987, 280] on icon at bounding box center [994, 276] width 15 height 13
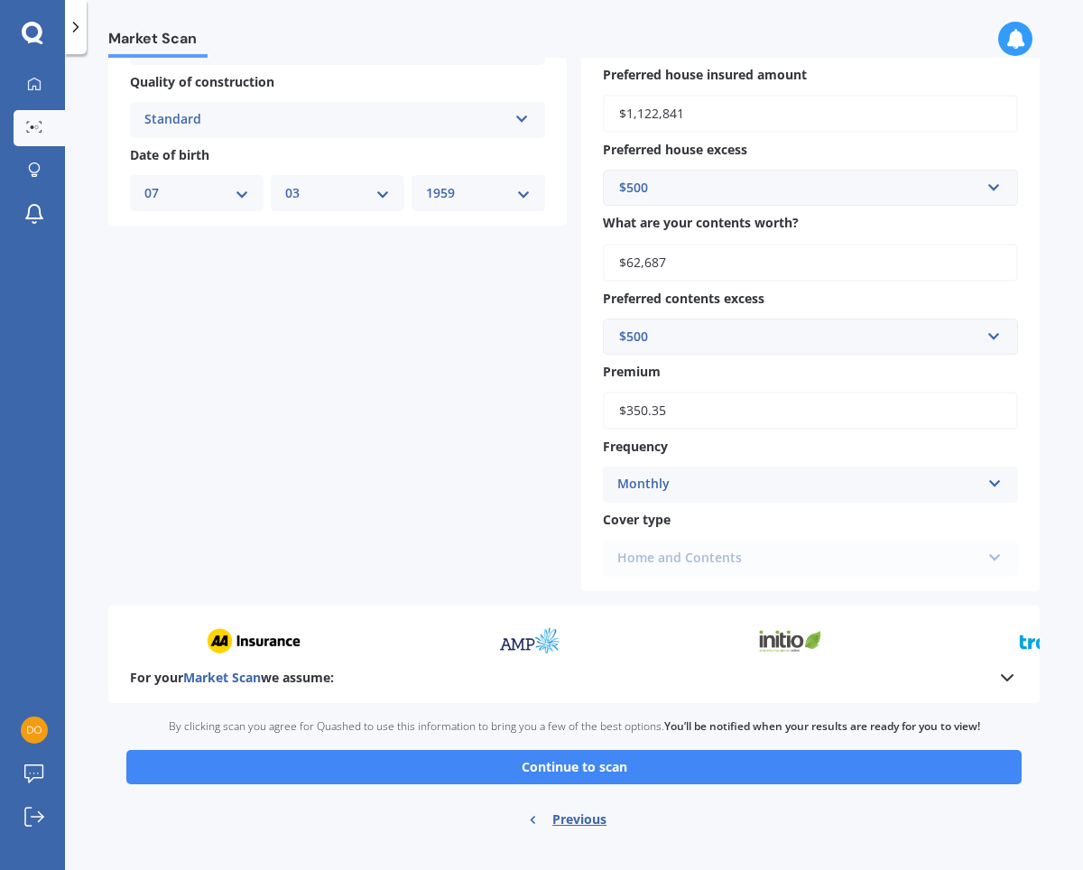
scroll to position [709, 0]
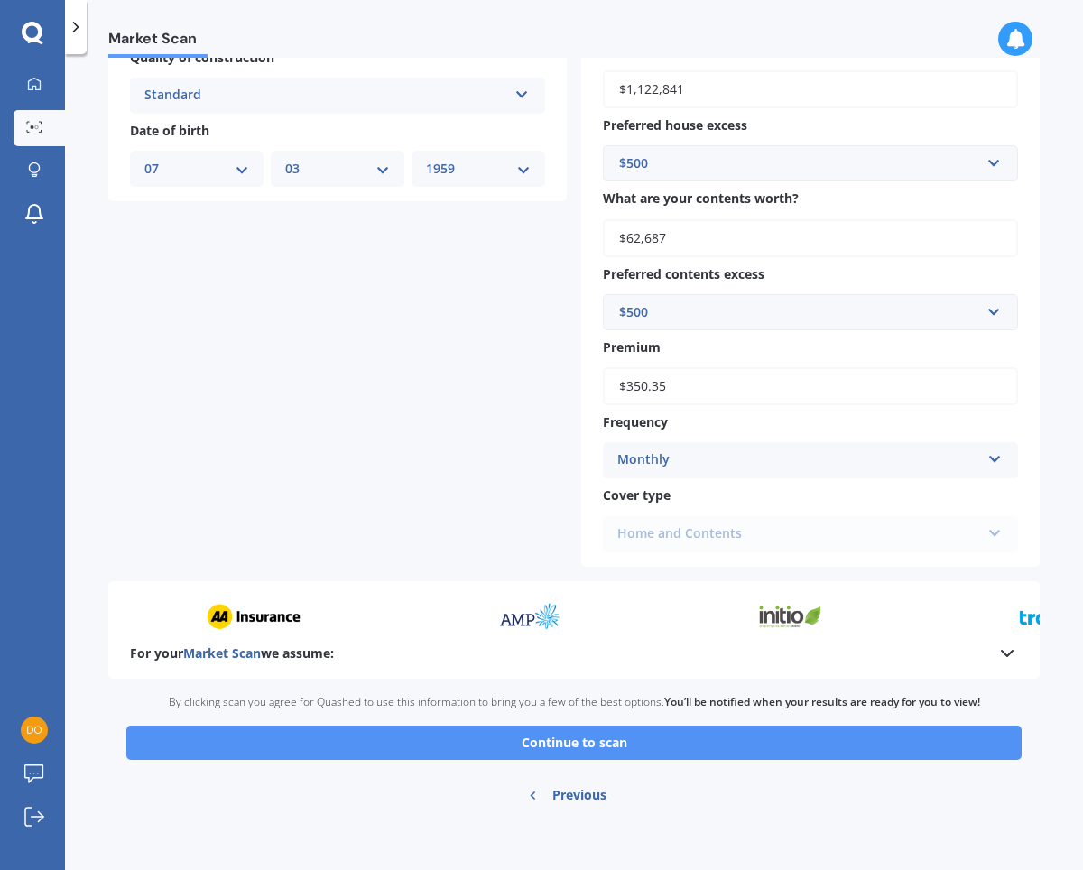
click at [613, 745] on button "Continue to scan" at bounding box center [573, 742] width 895 height 34
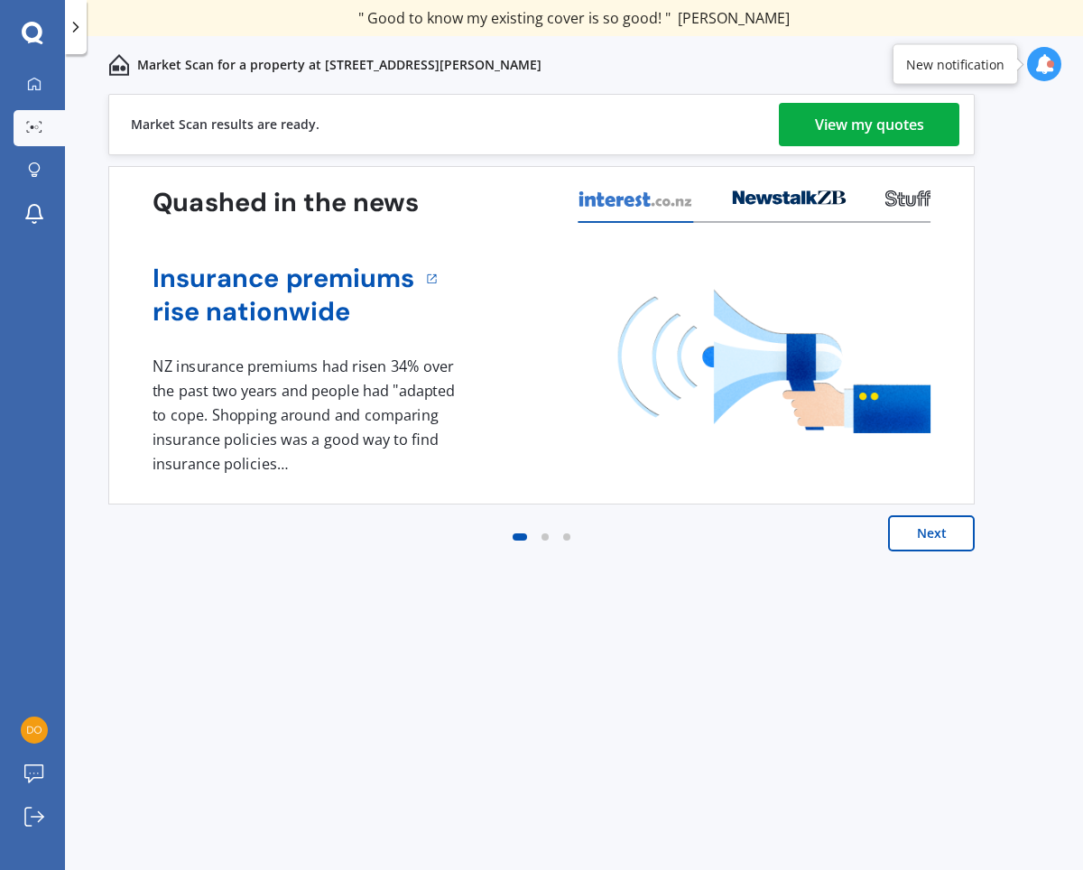
click at [906, 128] on div "View my quotes" at bounding box center [869, 124] width 109 height 43
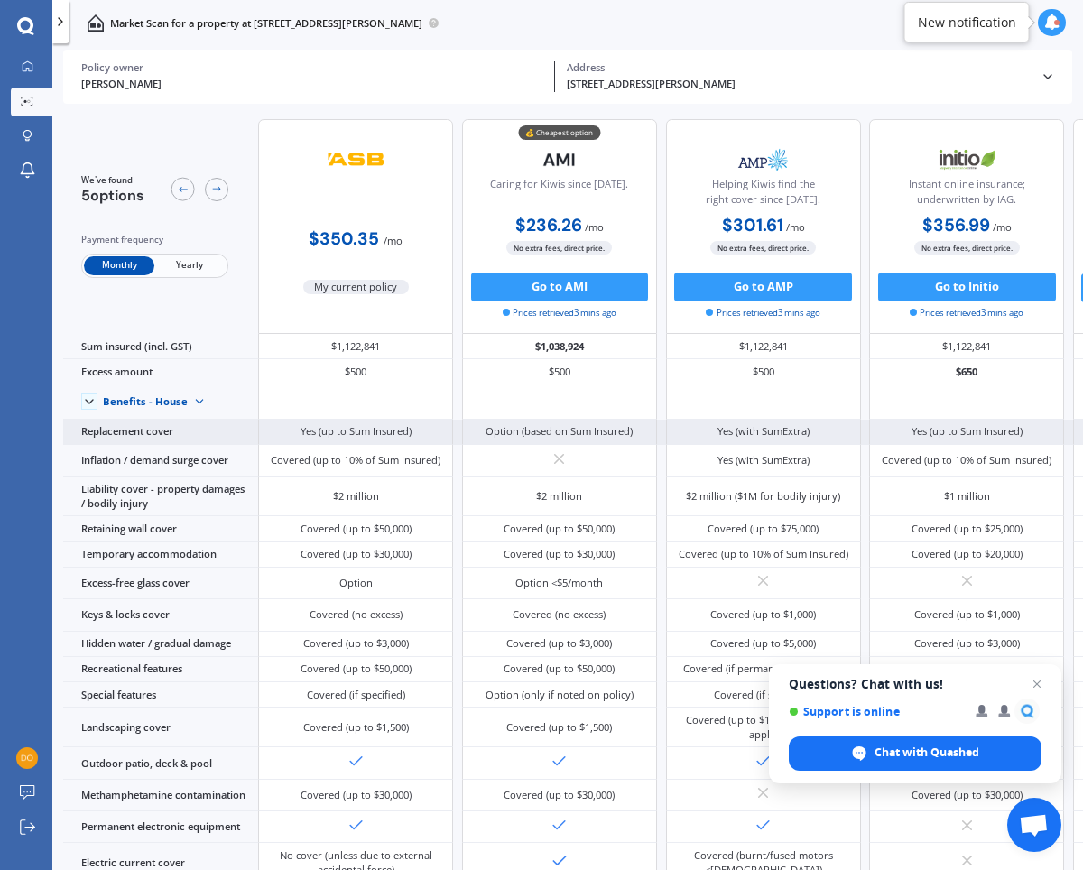
scroll to position [0, 3]
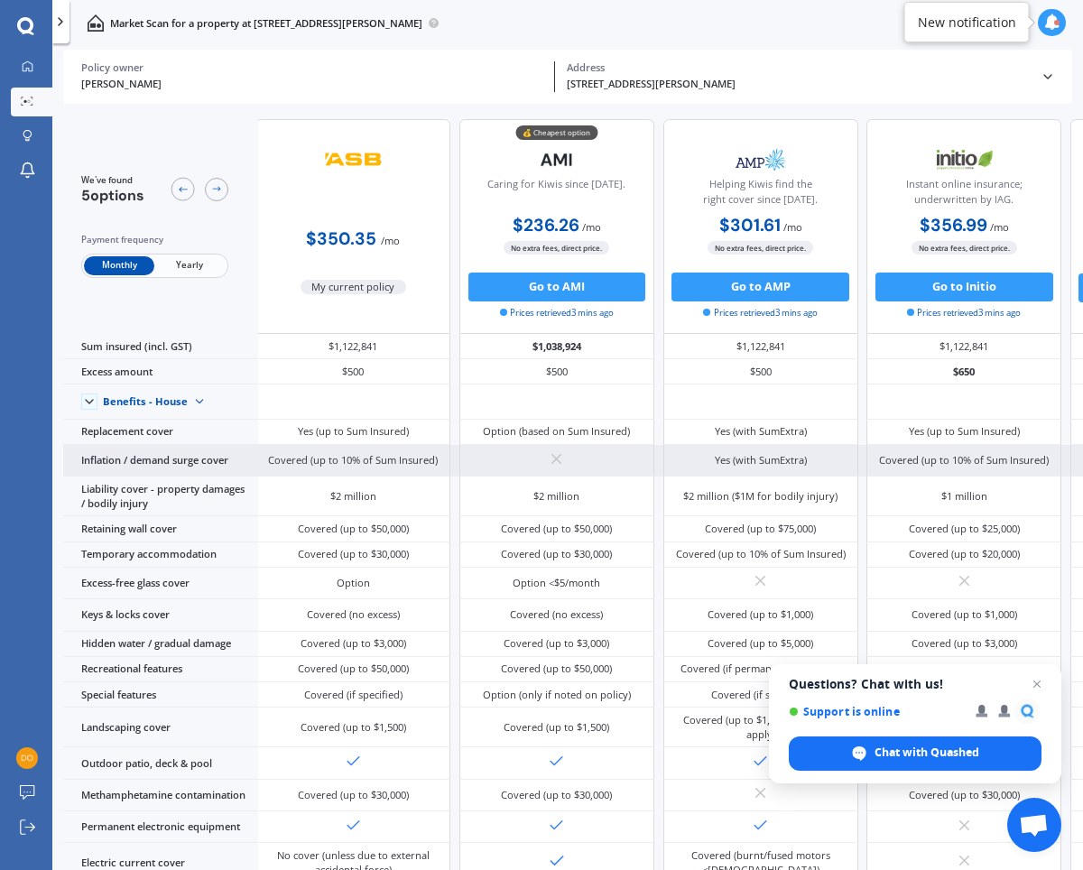
click at [929, 445] on div "Covered (up to 10% of Sum Insured)" at bounding box center [963, 461] width 195 height 32
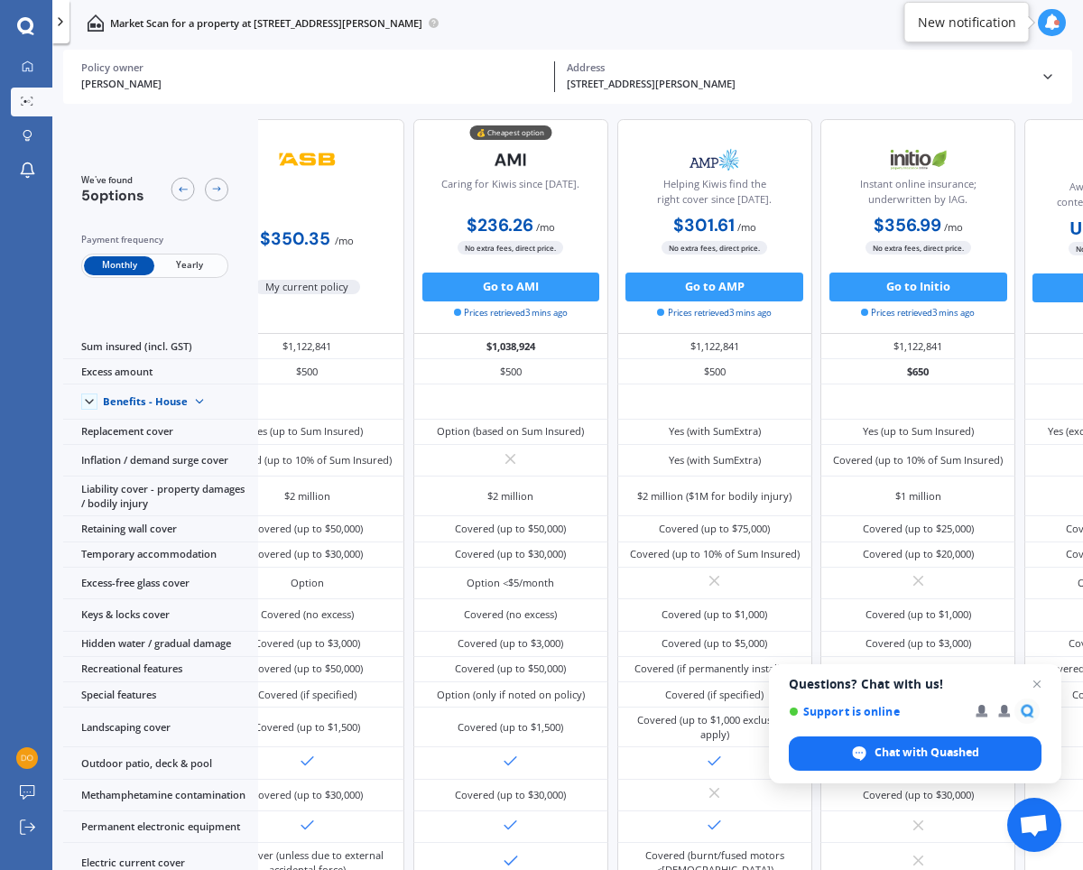
scroll to position [0, 0]
